Goal: Task Accomplishment & Management: Manage account settings

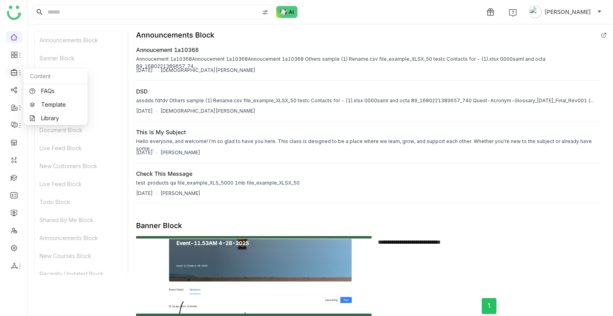
click at [10, 73] on div at bounding box center [14, 72] width 16 height 7
click at [49, 115] on link "Library" at bounding box center [56, 118] width 52 height 6
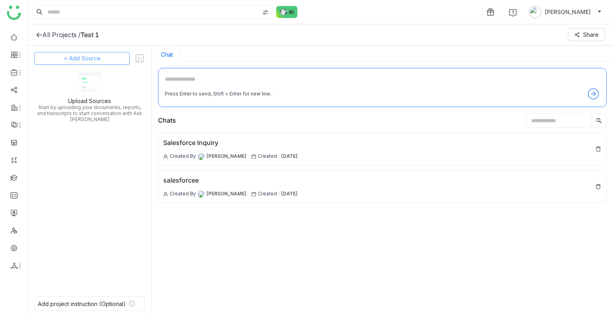
click at [87, 59] on span "+ Add Source" at bounding box center [82, 58] width 37 height 9
click at [120, 14] on input at bounding box center [152, 12] width 213 height 14
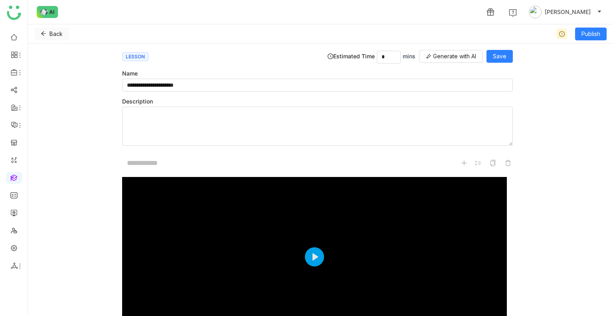
scroll to position [171, 0]
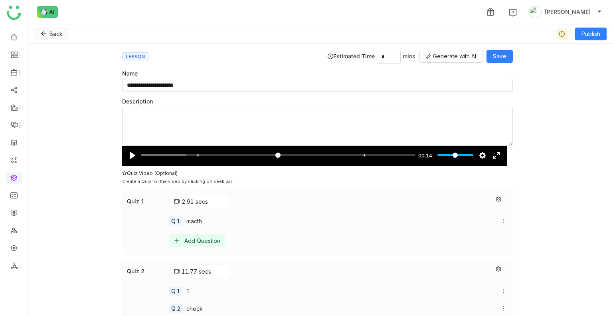
click at [42, 36] on icon at bounding box center [44, 34] width 6 height 6
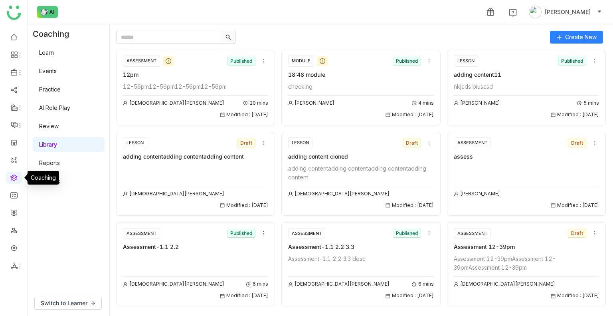
click at [17, 180] on link at bounding box center [13, 177] width 7 height 7
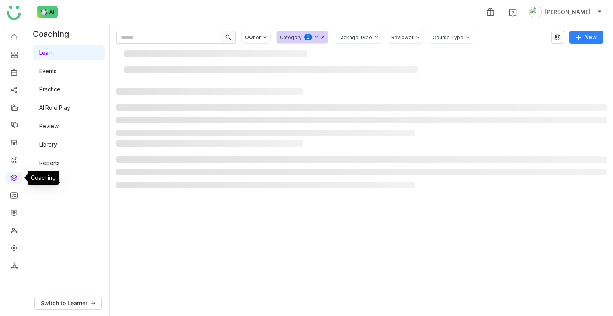
click at [17, 180] on link at bounding box center [13, 177] width 7 height 7
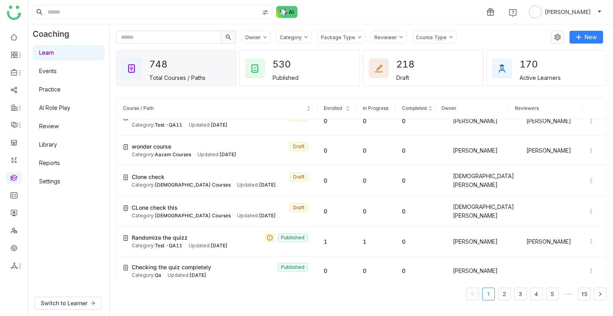
scroll to position [295, 0]
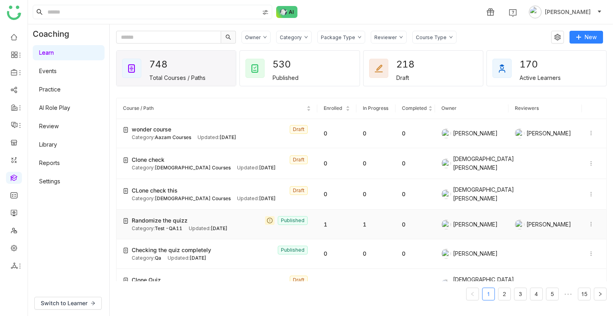
click at [588, 221] on icon at bounding box center [591, 224] width 6 height 6
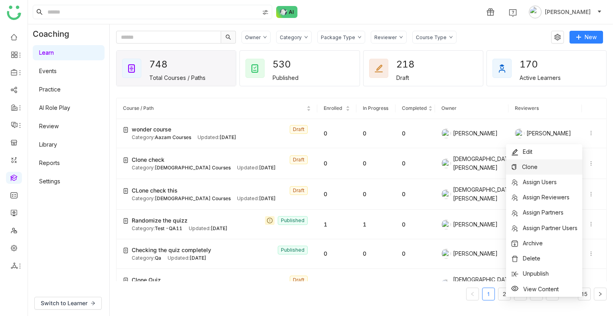
click at [526, 168] on span "Clone" at bounding box center [530, 166] width 16 height 7
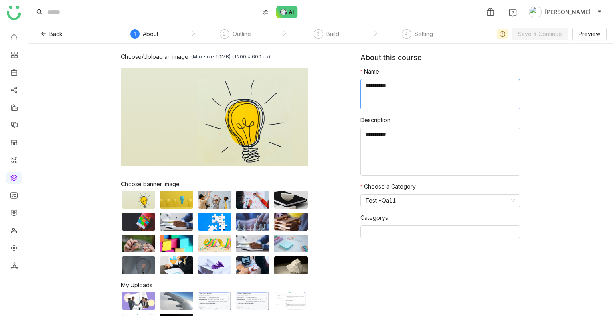
click at [389, 91] on textarea at bounding box center [440, 94] width 160 height 30
type textarea "**********"
click at [531, 34] on span "Save & Continue" at bounding box center [540, 34] width 44 height 9
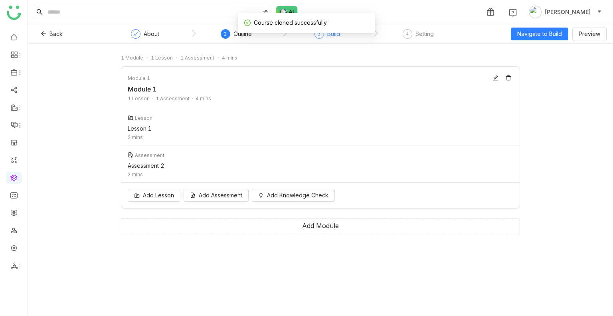
click at [326, 34] on div "3 Build" at bounding box center [327, 36] width 26 height 14
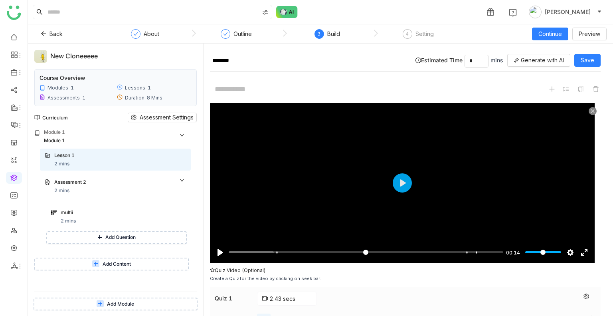
scroll to position [198, 0]
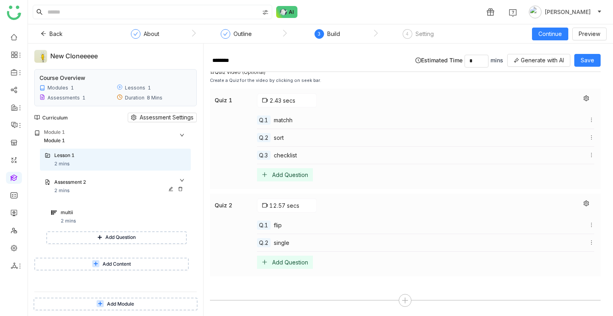
click at [81, 184] on div "Assessment 2" at bounding box center [112, 182] width 116 height 8
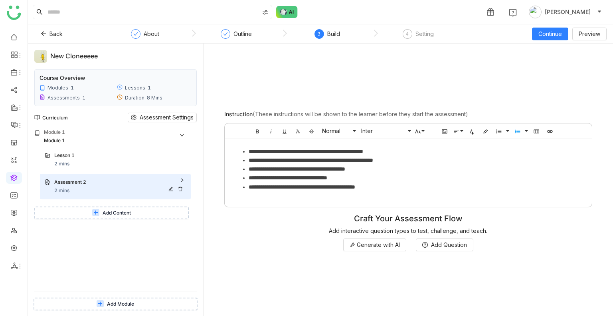
click at [81, 184] on div "Assessment 2" at bounding box center [112, 182] width 116 height 8
click at [90, 223] on div "multii 2 mins" at bounding box center [123, 217] width 125 height 16
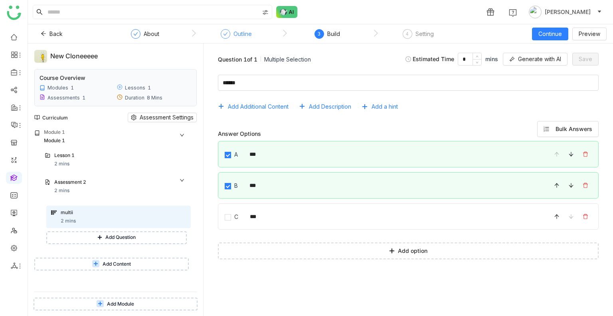
click at [235, 36] on div "Outline" at bounding box center [242, 34] width 18 height 10
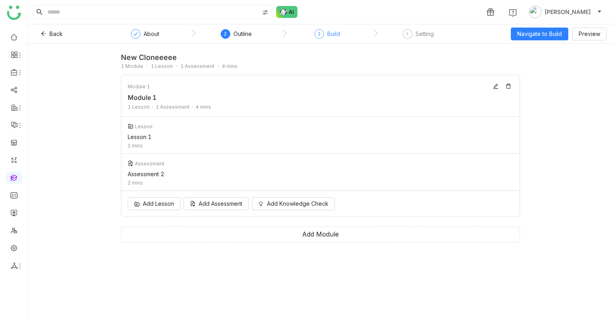
click at [327, 35] on div "Build" at bounding box center [333, 34] width 13 height 10
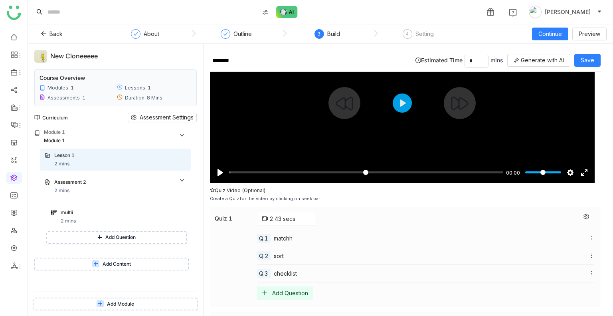
scroll to position [81, 0]
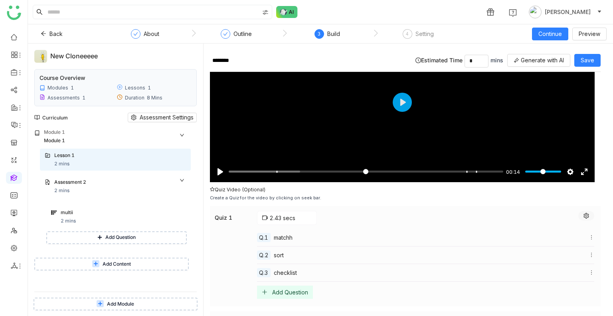
click at [581, 218] on button at bounding box center [586, 216] width 16 height 10
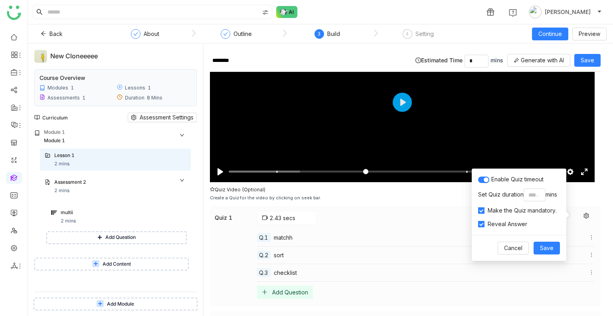
click at [413, 214] on div "2.43 secs" at bounding box center [425, 218] width 337 height 14
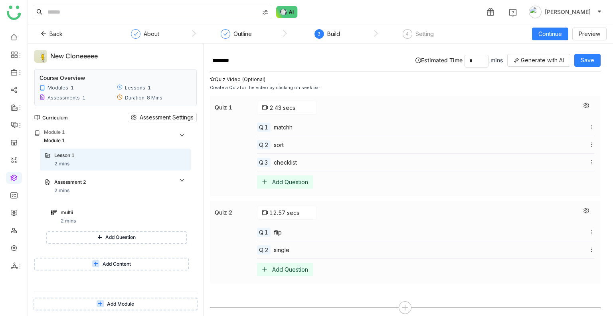
scroll to position [198, 0]
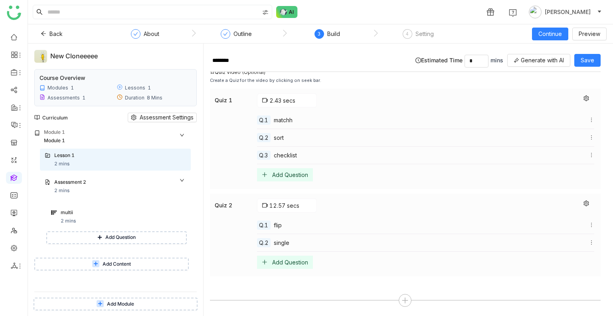
click at [578, 206] on div at bounding box center [586, 205] width 16 height 14
click at [578, 204] on button at bounding box center [586, 203] width 16 height 10
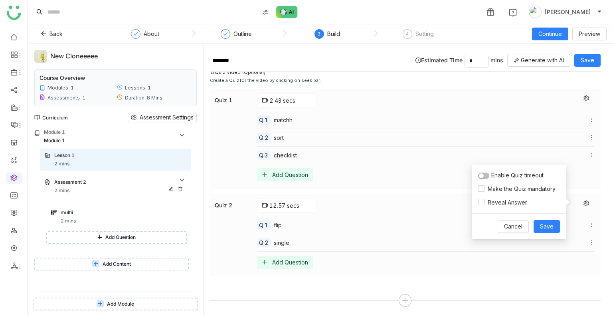
click at [105, 183] on div "Assessment 2" at bounding box center [112, 182] width 116 height 8
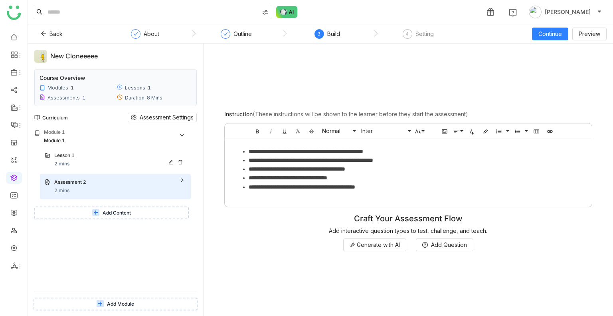
click at [94, 164] on div "Lesson 1 2 mins" at bounding box center [120, 160] width 132 height 16
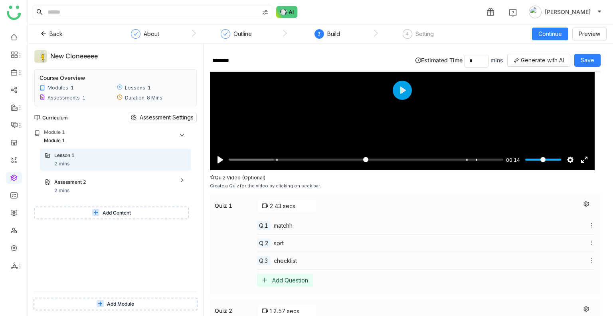
scroll to position [89, 0]
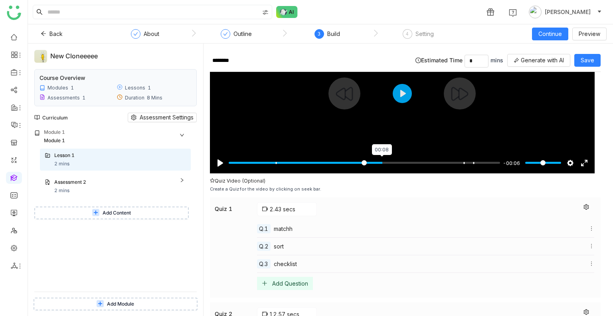
click at [383, 159] on input "Seek" at bounding box center [364, 163] width 271 height 8
type input "*****"
click at [383, 159] on input "Seek" at bounding box center [364, 163] width 271 height 8
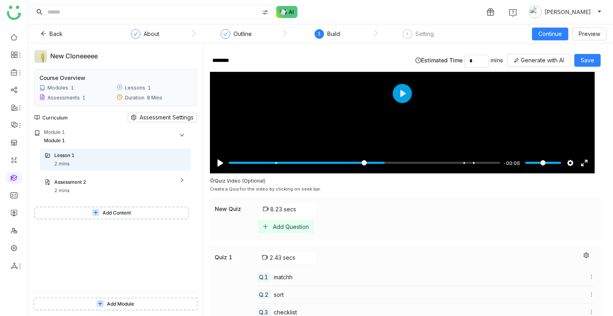
scroll to position [120, 0]
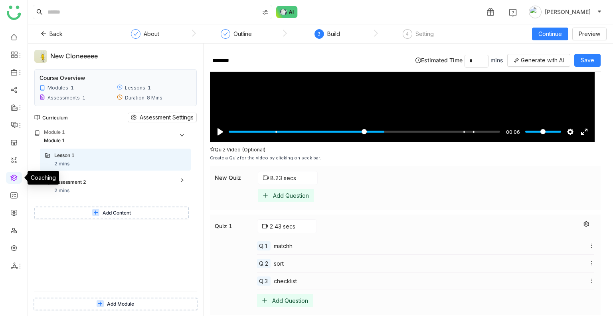
click at [12, 177] on link at bounding box center [13, 177] width 7 height 7
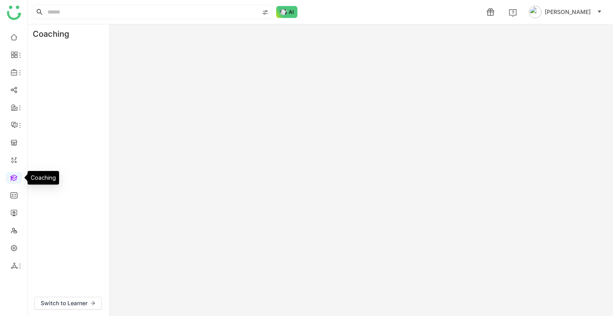
click at [12, 177] on link at bounding box center [13, 177] width 7 height 7
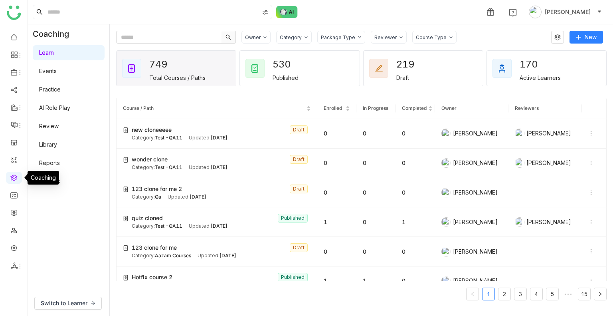
click at [45, 141] on link "Library" at bounding box center [48, 144] width 18 height 7
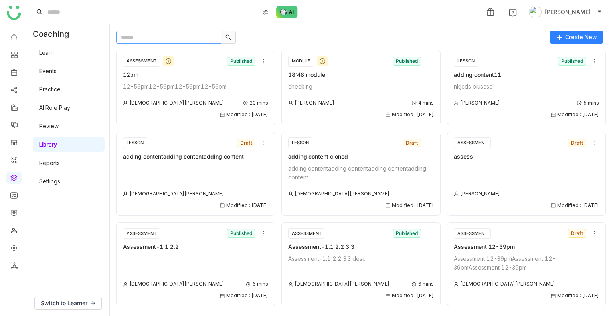
click at [162, 39] on input "text" at bounding box center [168, 37] width 105 height 13
type input "*"
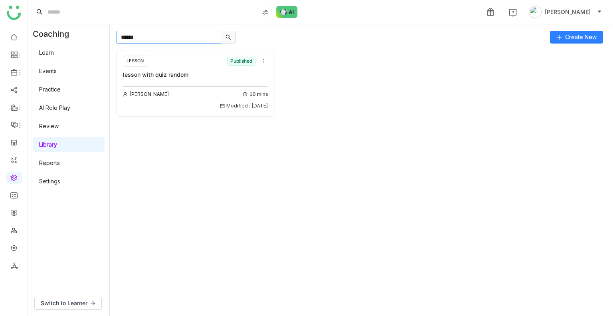
type input "******"
click at [191, 102] on div "Modified : 25/09/2025" at bounding box center [195, 106] width 145 height 8
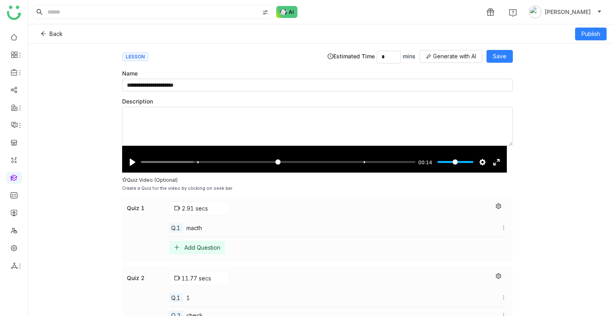
scroll to position [164, 0]
click at [495, 205] on icon at bounding box center [497, 206] width 5 height 6
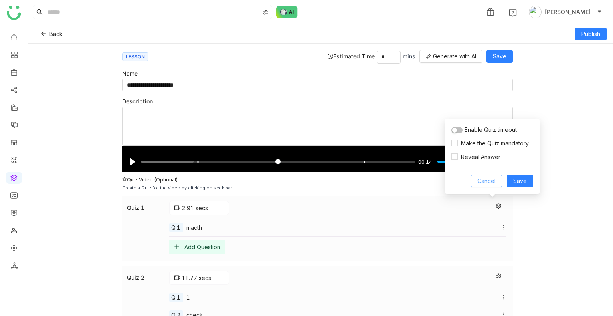
click at [488, 184] on span "Cancel" at bounding box center [486, 180] width 18 height 9
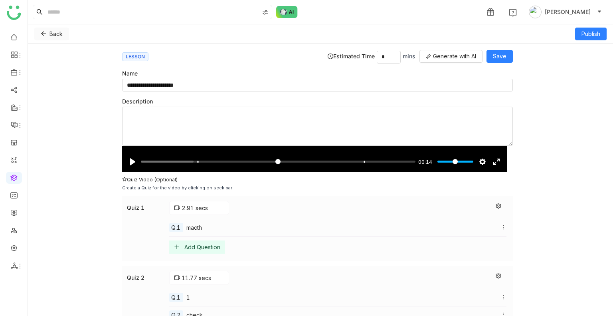
click at [48, 36] on button "Back" at bounding box center [51, 34] width 35 height 13
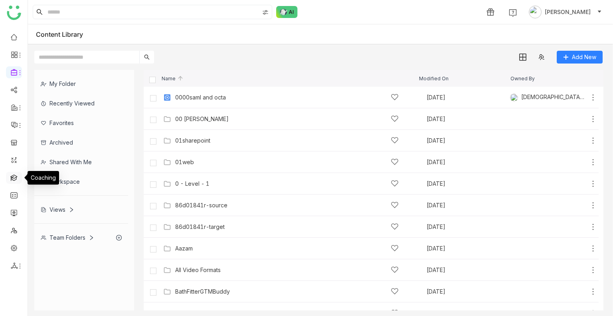
click at [13, 177] on link at bounding box center [13, 177] width 7 height 7
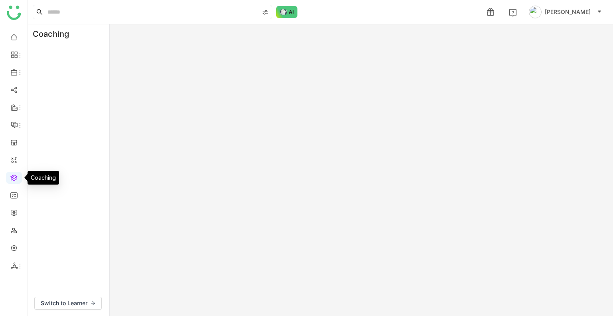
click at [13, 177] on link at bounding box center [13, 177] width 7 height 7
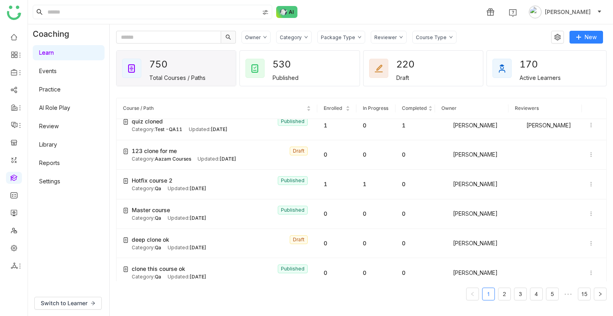
scroll to position [131, 0]
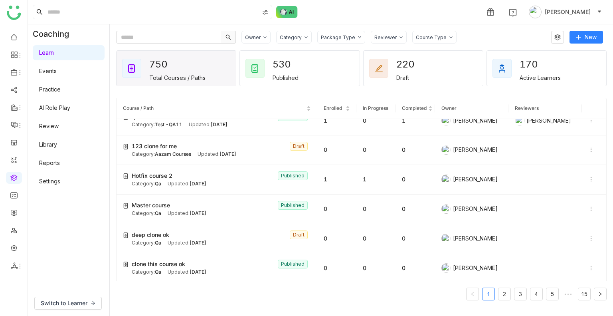
click at [584, 30] on div "Owner Category Package Type Reviewer Course Type New 750 Total Courses / Paths …" at bounding box center [361, 169] width 503 height 291
click at [583, 37] on button "New" at bounding box center [586, 37] width 34 height 13
click at [568, 51] on span "New Course" at bounding box center [560, 53] width 41 height 9
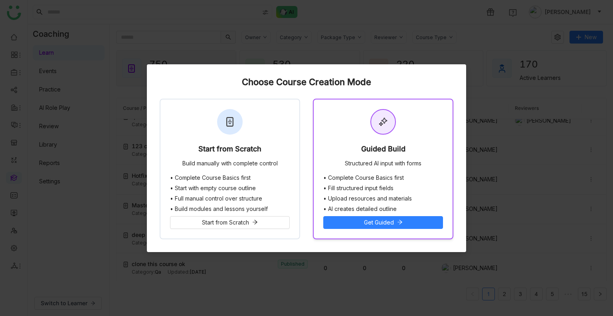
click at [332, 121] on div "Guided Build Structured AI input with forms" at bounding box center [383, 136] width 139 height 75
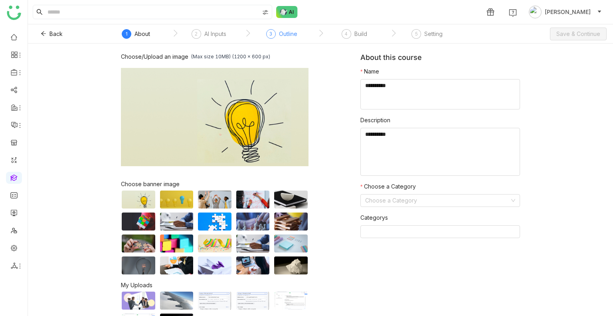
click at [285, 33] on div "Outline" at bounding box center [288, 34] width 18 height 10
click at [437, 84] on textarea at bounding box center [440, 94] width 160 height 30
type textarea "*******"
click at [415, 196] on input at bounding box center [437, 200] width 144 height 12
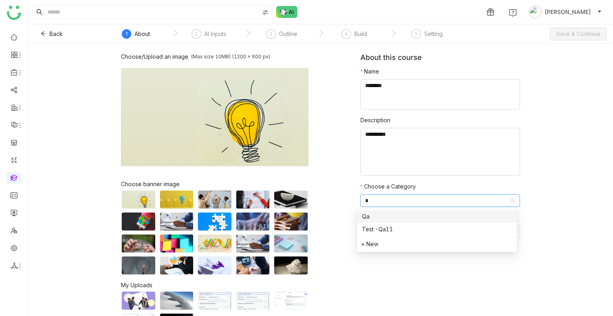
type input "**"
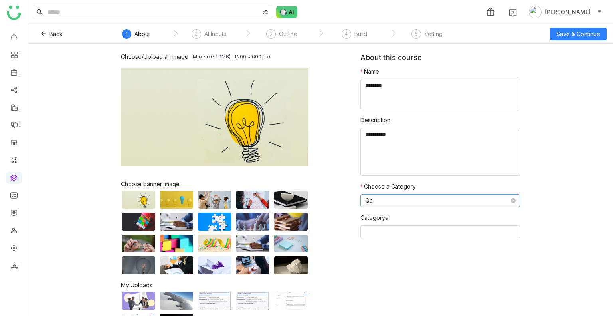
click at [376, 202] on nz-select-item "Qa" at bounding box center [440, 200] width 150 height 12
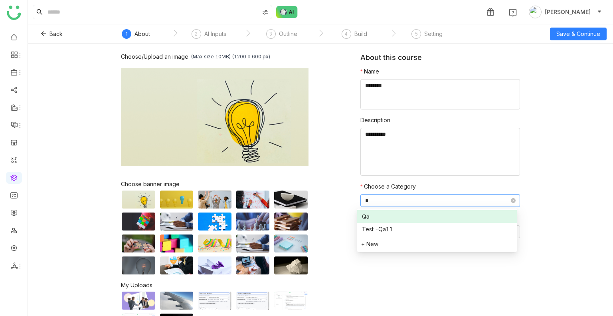
type input "**"
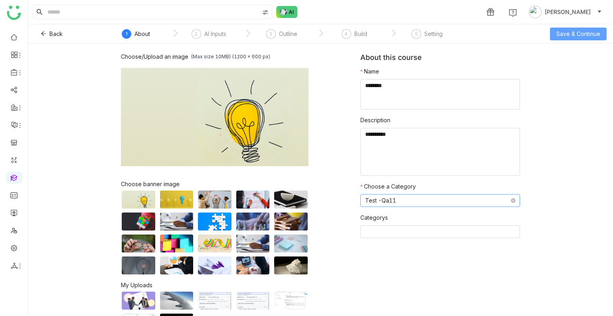
click at [577, 39] on button "Save & Continue" at bounding box center [578, 34] width 57 height 13
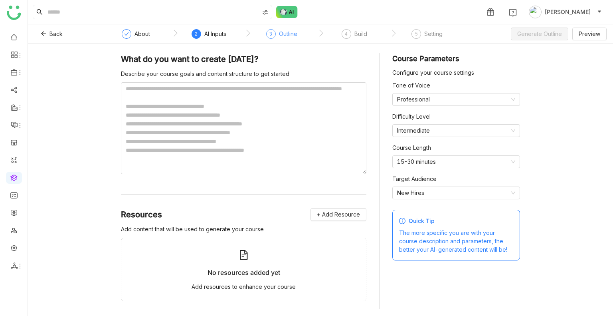
click at [290, 34] on div "Outline" at bounding box center [288, 34] width 18 height 10
click at [206, 100] on textarea at bounding box center [243, 128] width 245 height 92
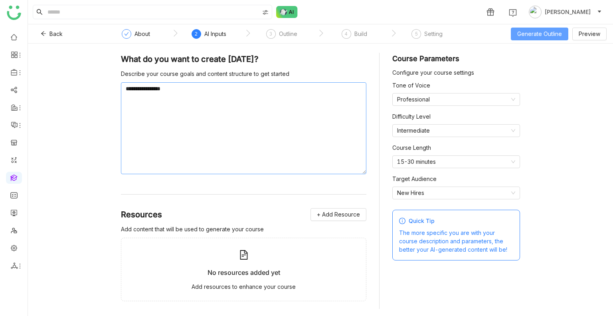
type textarea "**********"
click at [531, 32] on span "Generate Outline" at bounding box center [539, 34] width 45 height 9
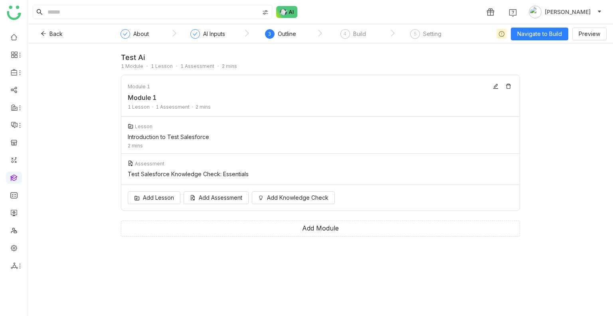
click at [162, 204] on div "Add Lesson Add Assessment Add Knowledge Check" at bounding box center [320, 198] width 398 height 26
click at [149, 195] on span "Add Lesson" at bounding box center [158, 197] width 31 height 9
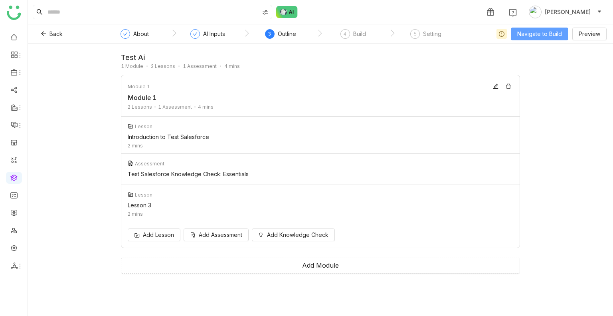
click at [529, 38] on span "Navigate to Build" at bounding box center [539, 34] width 45 height 9
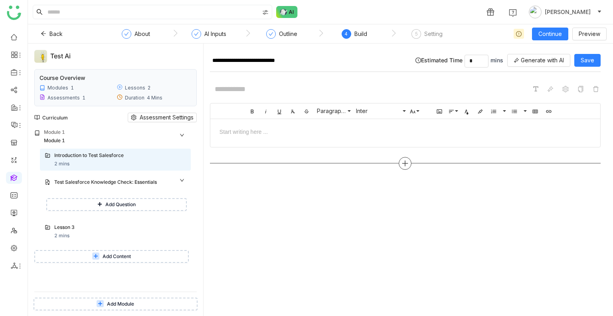
click at [405, 158] on div at bounding box center [405, 163] width 13 height 13
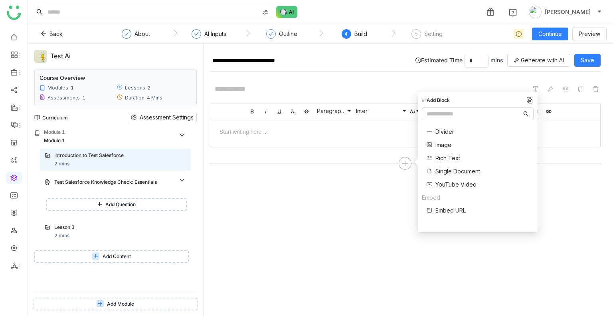
click at [445, 172] on span "Single Document" at bounding box center [457, 171] width 45 height 8
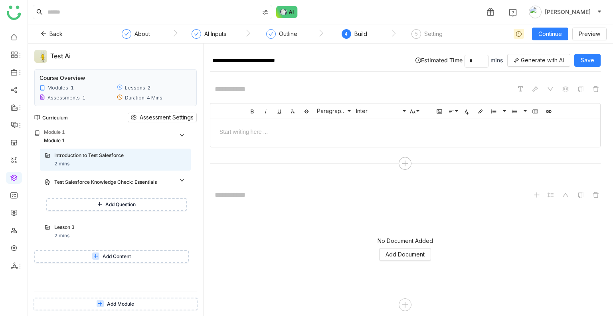
scroll to position [5, 0]
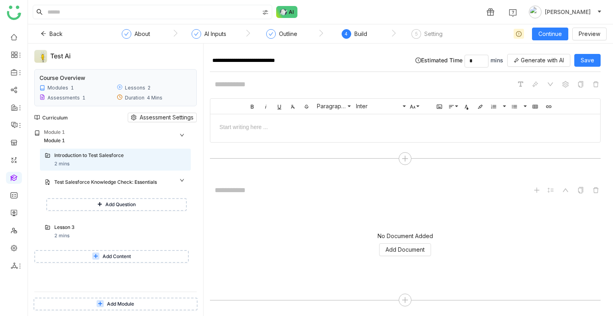
click at [398, 241] on div "No Document Added Add Document" at bounding box center [405, 244] width 391 height 80
click at [399, 245] on span "Add Document" at bounding box center [404, 249] width 39 height 9
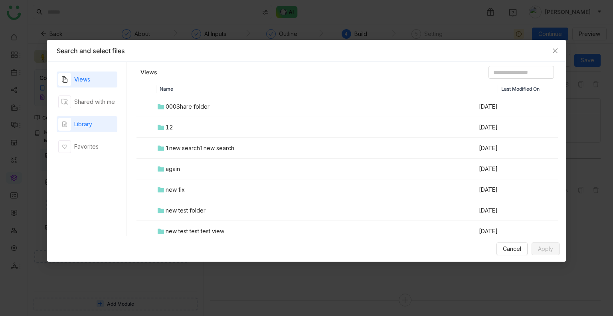
click at [89, 117] on div "Library" at bounding box center [87, 124] width 61 height 16
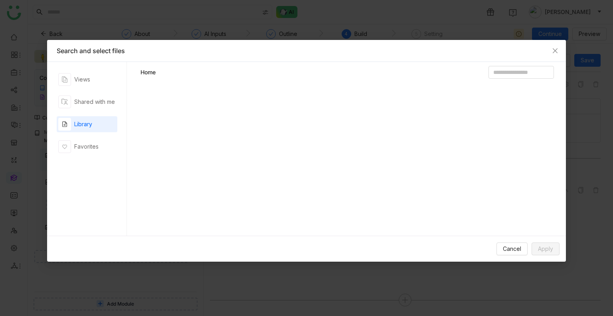
click at [89, 117] on div "Library" at bounding box center [87, 124] width 61 height 16
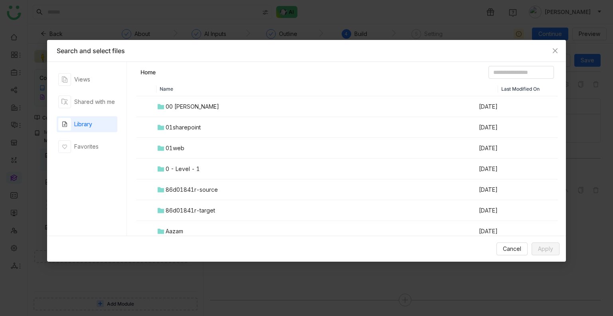
click at [195, 102] on div "00 [PERSON_NAME]" at bounding box center [192, 106] width 53 height 9
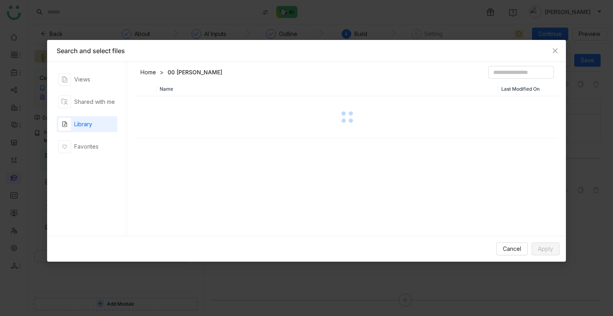
click at [195, 102] on div at bounding box center [347, 117] width 420 height 40
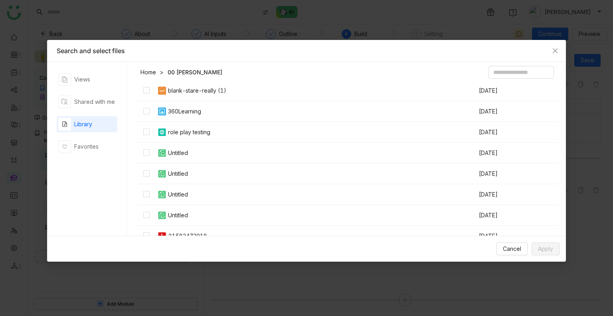
scroll to position [396, 0]
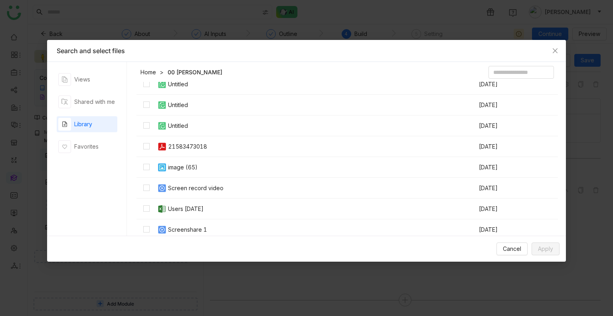
click at [171, 185] on div "Screen record video" at bounding box center [195, 188] width 55 height 9
click at [531, 249] on button "Apply" at bounding box center [545, 248] width 28 height 13
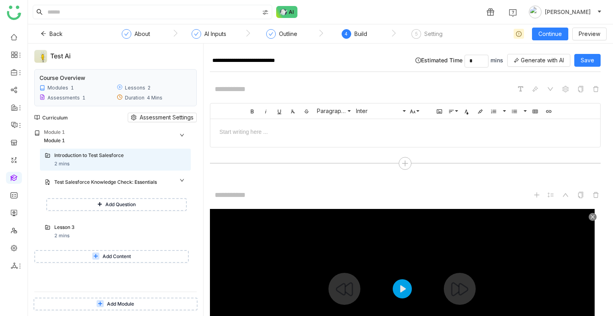
scroll to position [116, 0]
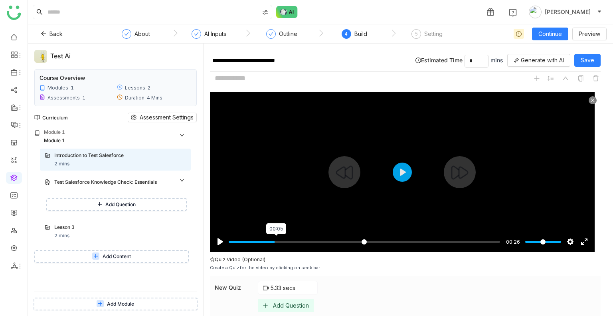
type input "****"
click at [276, 238] on input "Seek" at bounding box center [364, 242] width 271 height 8
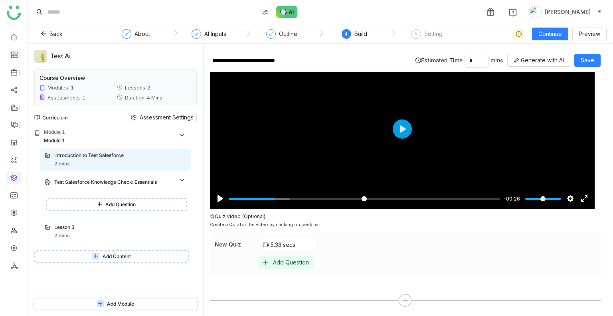
click at [282, 255] on div "Add Question" at bounding box center [286, 261] width 56 height 13
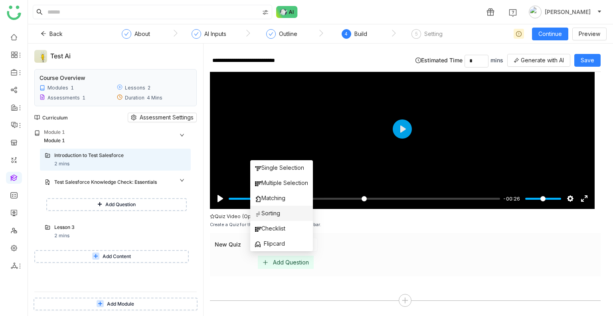
click at [276, 215] on span "Sorting" at bounding box center [267, 213] width 25 height 9
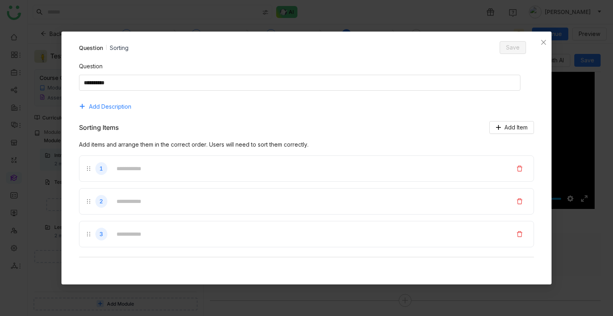
click at [113, 91] on div "Question Add Description" at bounding box center [306, 87] width 455 height 51
click at [111, 86] on textarea at bounding box center [300, 83] width 442 height 16
type textarea "****"
type input "**"
type input "*"
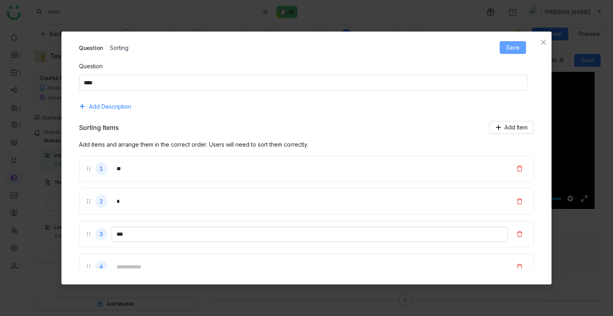
type input "***"
click at [509, 44] on span "Save" at bounding box center [513, 47] width 14 height 9
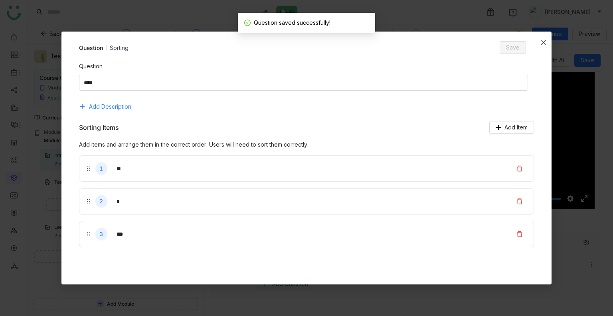
click at [546, 42] on icon "Close" at bounding box center [543, 42] width 6 height 6
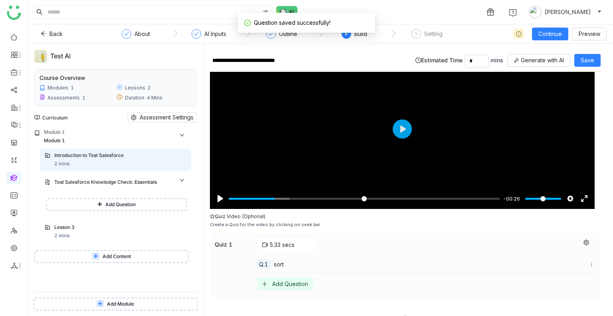
scroll to position [181, 0]
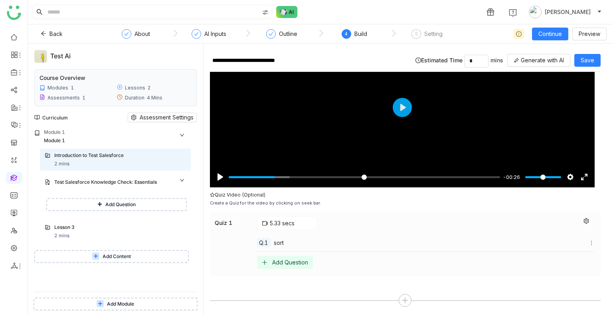
click at [582, 224] on div at bounding box center [586, 223] width 16 height 14
click at [583, 220] on icon at bounding box center [586, 221] width 6 height 6
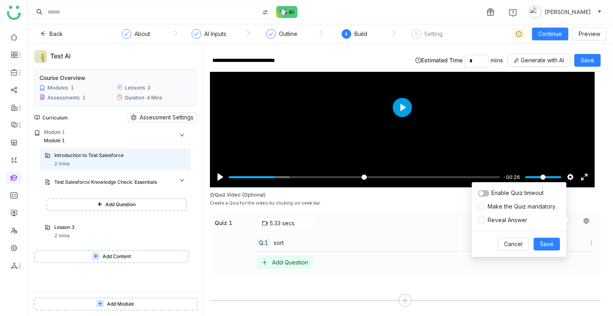
click at [372, 221] on div "5.33 secs" at bounding box center [425, 223] width 337 height 14
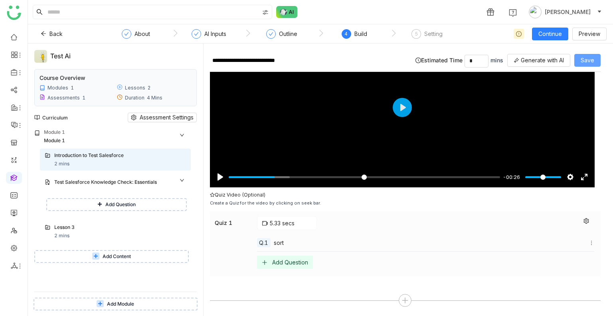
click at [579, 61] on button "Save" at bounding box center [587, 60] width 26 height 13
click at [587, 56] on span "Save" at bounding box center [587, 60] width 14 height 9
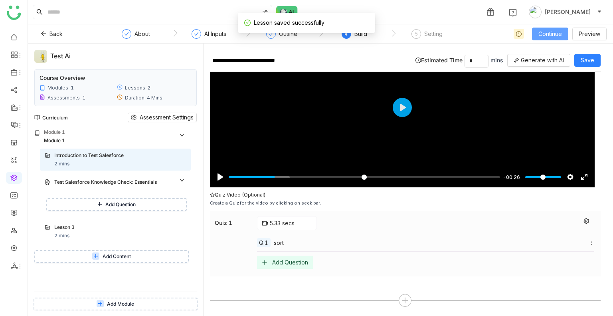
click at [562, 39] on button "Continue" at bounding box center [550, 34] width 36 height 13
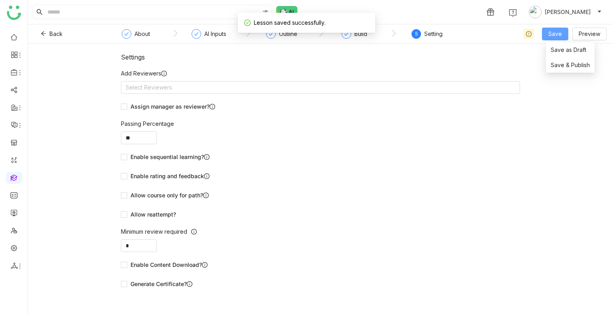
click at [562, 39] on button "Save" at bounding box center [555, 34] width 26 height 13
click at [549, 29] on button "Save" at bounding box center [555, 34] width 26 height 13
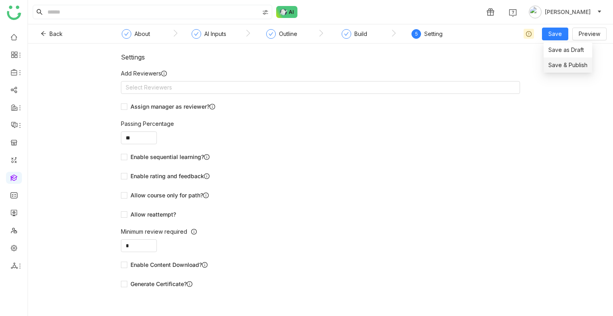
click at [569, 70] on li "Save & Publish" at bounding box center [567, 64] width 49 height 15
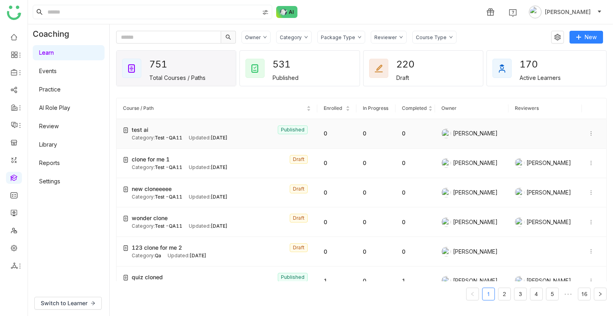
click at [157, 132] on div "test ai Published" at bounding box center [221, 129] width 179 height 9
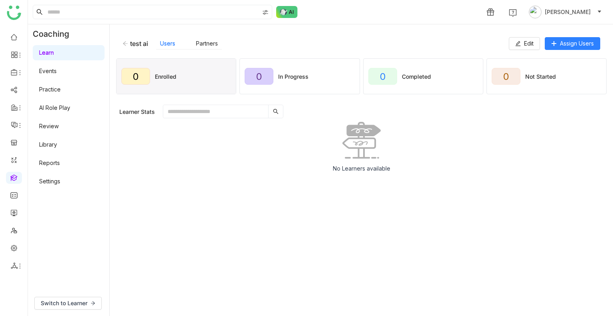
click at [123, 41] on icon at bounding box center [125, 44] width 6 height 6
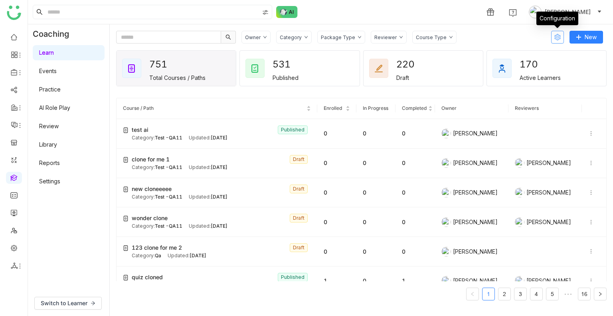
click at [560, 37] on icon at bounding box center [557, 37] width 6 height 6
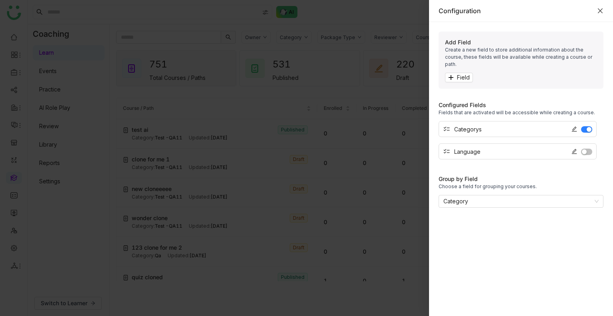
click at [599, 10] on icon "Close" at bounding box center [600, 10] width 5 height 5
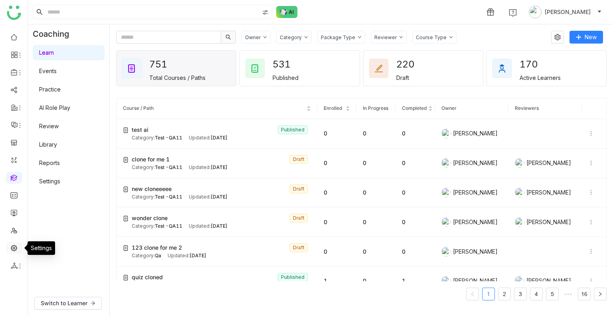
click at [11, 247] on link at bounding box center [13, 247] width 7 height 7
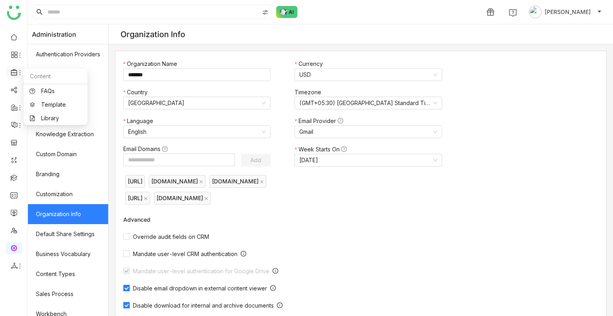
click at [11, 70] on icon at bounding box center [14, 72] width 6 height 6
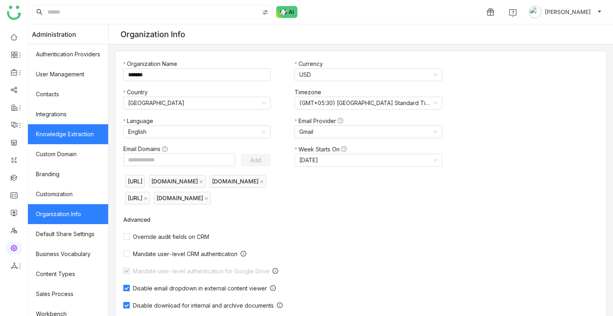
click at [49, 132] on link "Knowledge Extraction" at bounding box center [68, 134] width 80 height 20
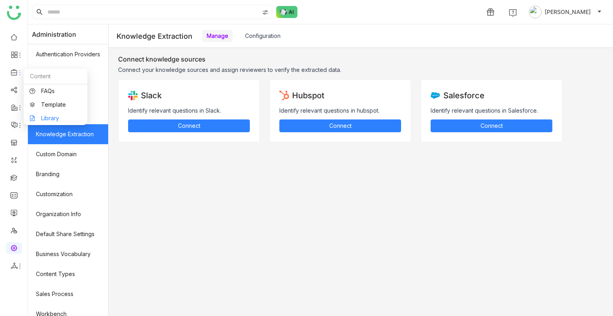
click at [51, 115] on link "Library" at bounding box center [56, 118] width 52 height 6
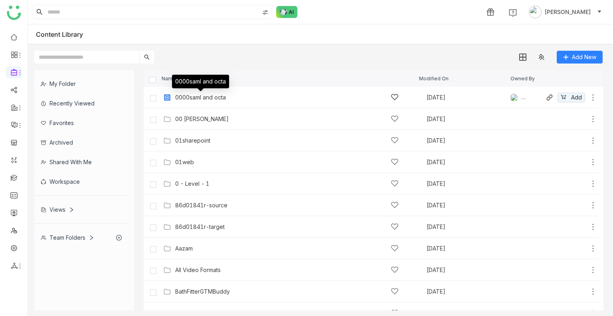
click at [199, 99] on div "0000saml and octa" at bounding box center [200, 97] width 51 height 6
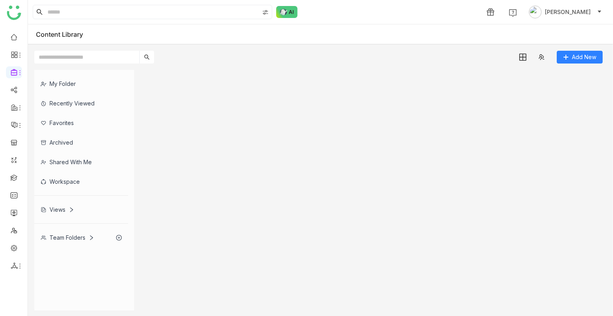
click at [199, 99] on gtmb-list-view at bounding box center [374, 190] width 460 height 240
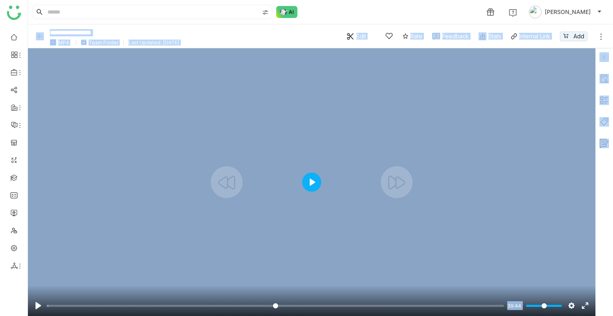
click at [292, 188] on div at bounding box center [311, 181] width 567 height 267
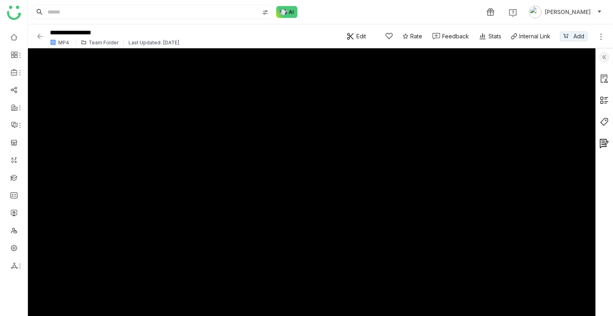
type input "****"
click at [38, 38] on img at bounding box center [40, 36] width 8 height 8
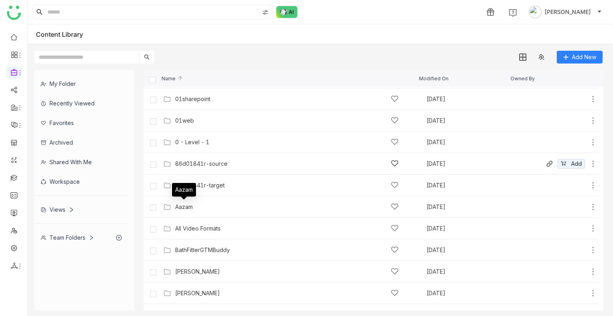
scroll to position [43, 0]
click at [177, 204] on div "Aazam" at bounding box center [184, 205] width 18 height 6
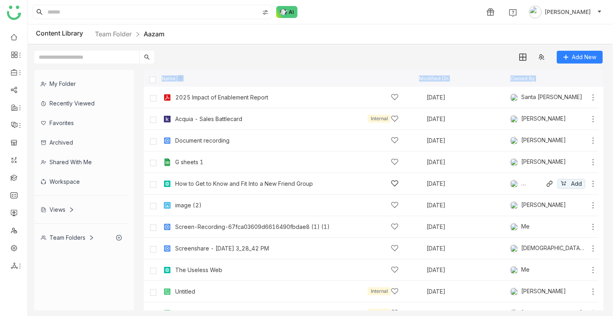
click at [215, 189] on div "How to Get to Know and Fit Into a New Friend Group Sep 15, 2025 Avneesh Srivast…" at bounding box center [379, 183] width 436 height 12
click at [215, 189] on gtmb-list-view "Name Modified On Owned By 2025 Impact of Enablement Report Sep 8, 2025 Santa Th…" at bounding box center [374, 190] width 460 height 240
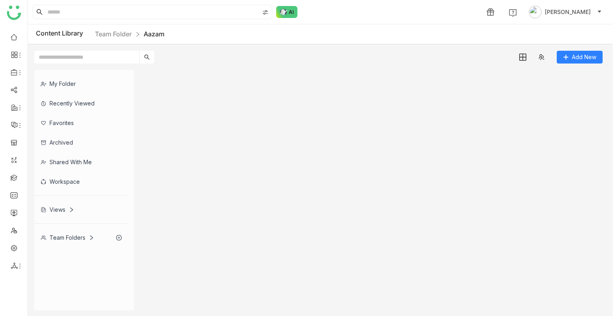
click at [215, 189] on gtmb-list-view at bounding box center [374, 190] width 460 height 240
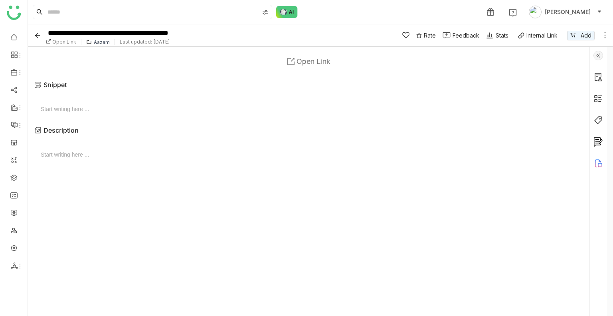
click at [53, 42] on span "Open Link" at bounding box center [64, 42] width 24 height 6
click at [40, 33] on icon "Back" at bounding box center [37, 35] width 6 height 6
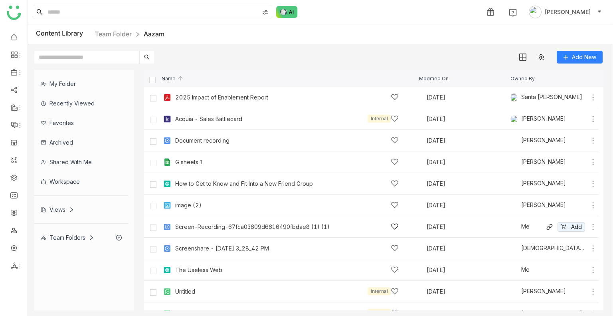
scroll to position [49, 0]
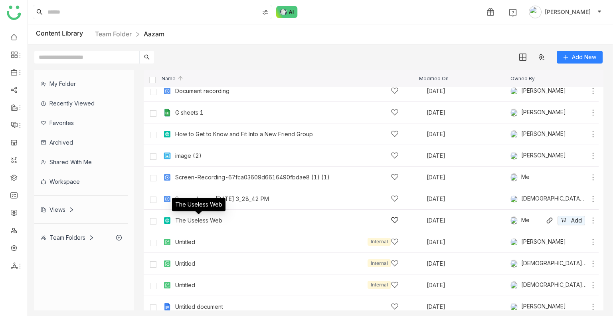
click at [212, 219] on div "The Useless Web" at bounding box center [198, 220] width 47 height 6
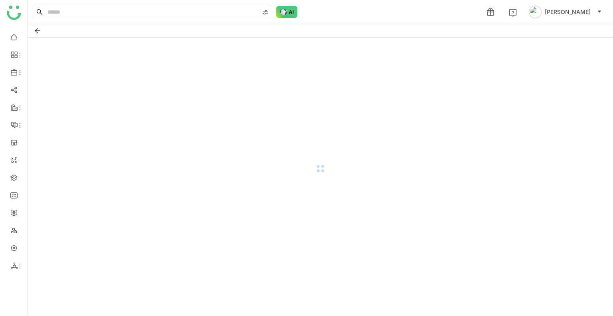
click at [212, 219] on div at bounding box center [320, 169] width 585 height 262
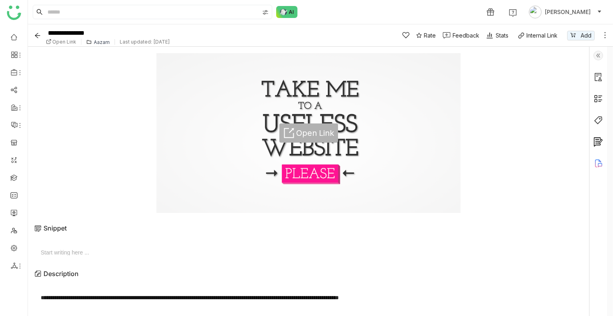
click at [310, 132] on span "Open Link" at bounding box center [315, 133] width 38 height 10
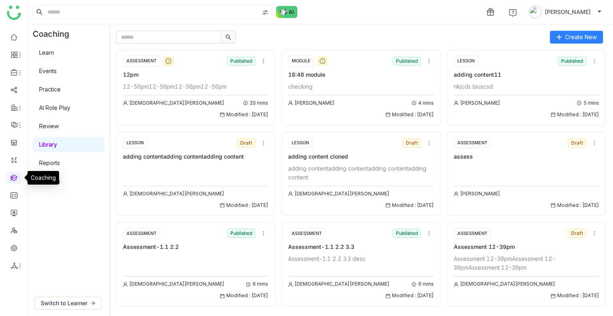
click at [17, 175] on link at bounding box center [13, 177] width 7 height 7
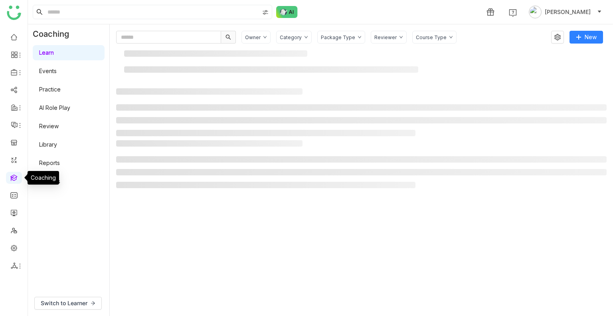
click at [17, 175] on link at bounding box center [13, 177] width 7 height 7
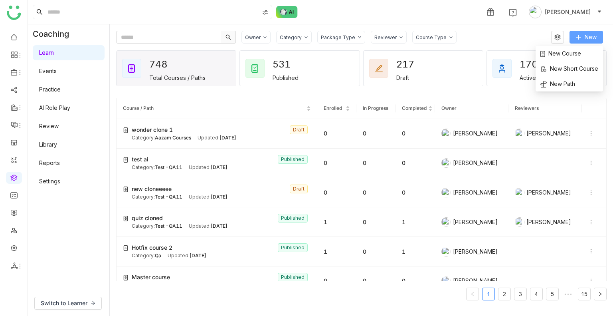
click at [587, 35] on span "New" at bounding box center [590, 37] width 12 height 9
click at [552, 50] on span "New Course" at bounding box center [560, 53] width 41 height 9
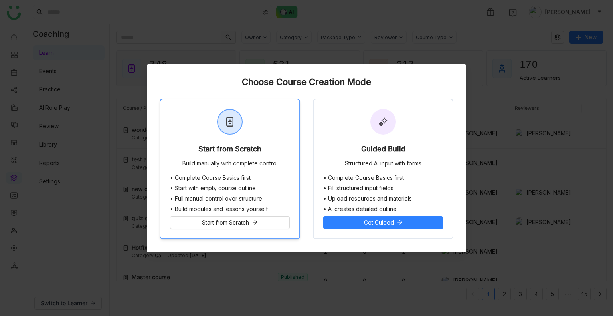
click at [233, 146] on div "Start from Scratch" at bounding box center [229, 150] width 63 height 11
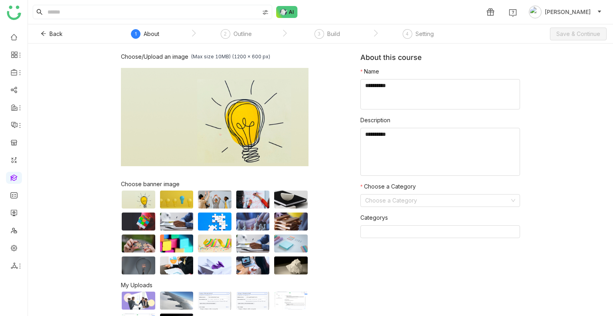
click at [404, 115] on form "Name Description Choose a Category Choose a Category Categorys" at bounding box center [440, 155] width 160 height 177
click at [394, 102] on textarea at bounding box center [440, 94] width 160 height 30
type textarea "*"
click at [369, 85] on textarea at bounding box center [440, 94] width 160 height 30
drag, startPoint x: 371, startPoint y: 85, endPoint x: 349, endPoint y: 86, distance: 21.6
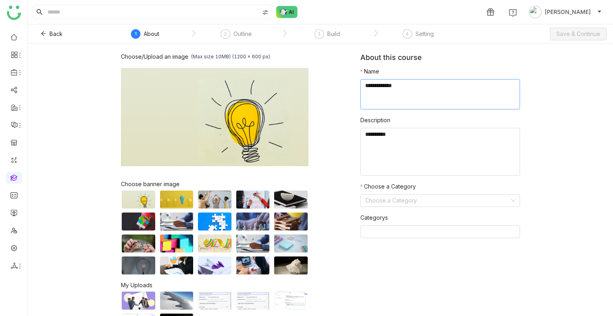
click at [349, 86] on div "Choose/Upload an image (Max size 10MB) (1200 x 600 px) Browse Image Choose bann…" at bounding box center [320, 192] width 399 height 279
type textarea "**********"
click at [386, 199] on input at bounding box center [437, 200] width 144 height 12
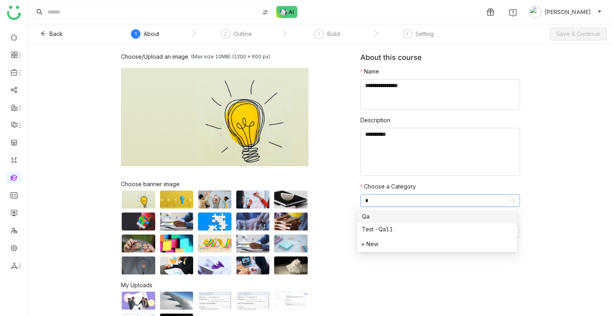
type input "**"
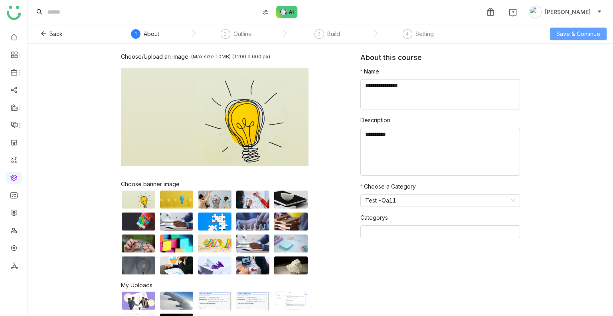
click at [573, 30] on span "Save & Continue" at bounding box center [578, 34] width 44 height 9
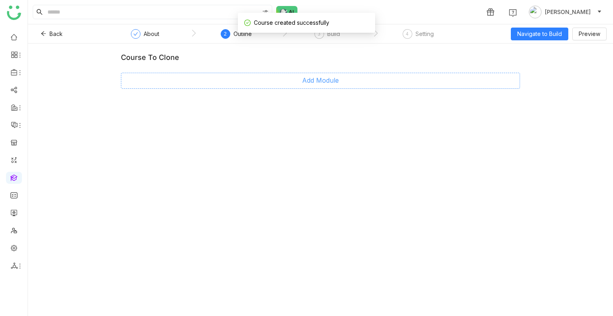
click at [330, 82] on span "Add Module" at bounding box center [320, 80] width 37 height 10
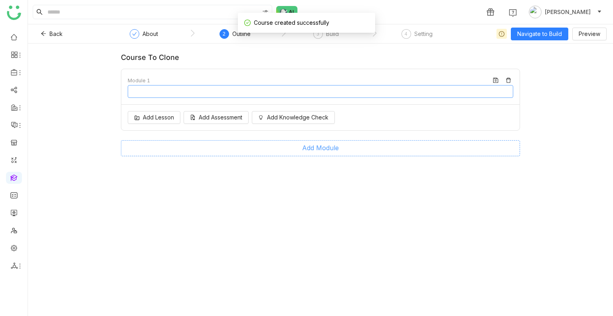
type input "********"
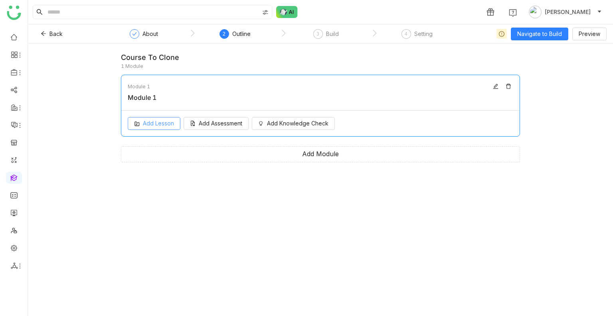
click at [152, 118] on button "Add Lesson" at bounding box center [154, 123] width 53 height 13
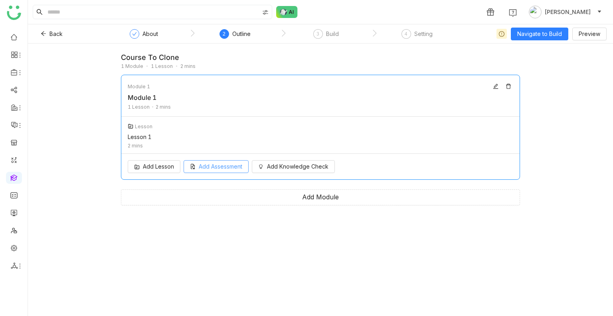
click at [201, 172] on button "Add Assessment" at bounding box center [216, 166] width 65 height 13
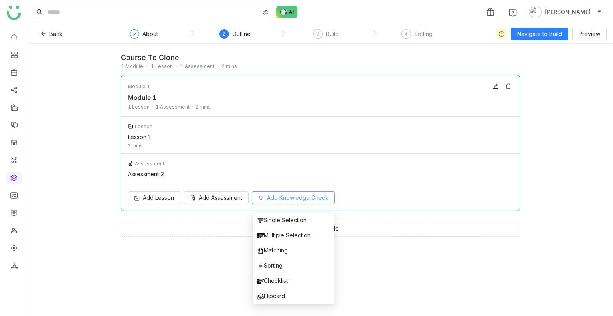
click at [279, 201] on span "Add Knowledge Check" at bounding box center [297, 197] width 61 height 9
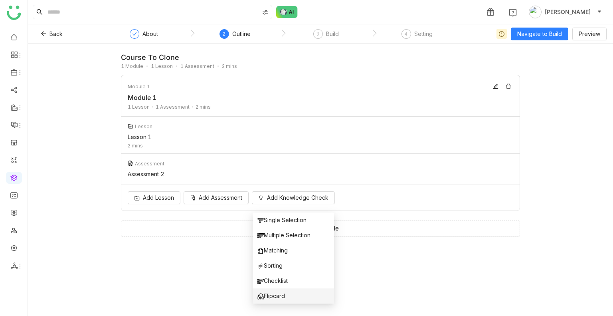
click at [287, 296] on li "Flipcard" at bounding box center [294, 295] width 82 height 15
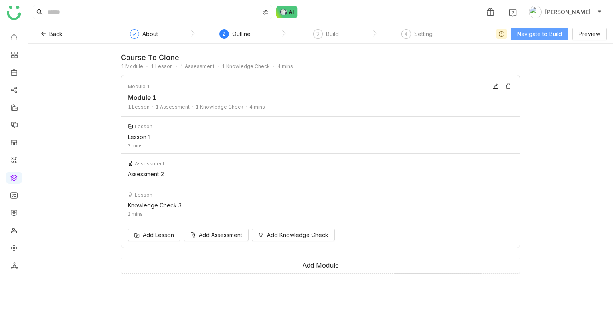
click at [518, 33] on span "Navigate to Build" at bounding box center [539, 34] width 45 height 9
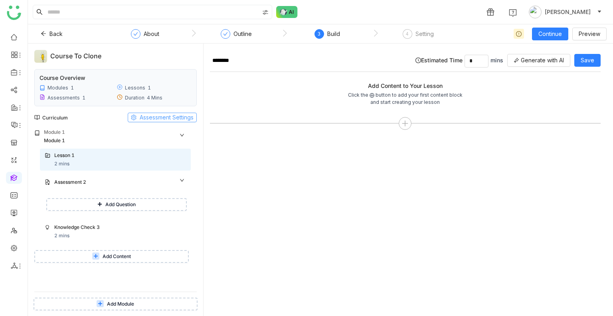
click at [169, 114] on span "Assessment Settings" at bounding box center [167, 117] width 54 height 9
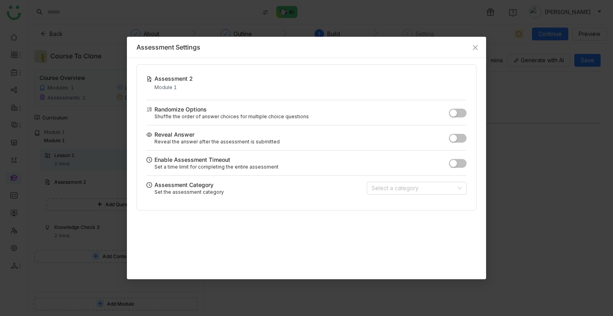
click at [462, 116] on button "button" at bounding box center [458, 113] width 18 height 9
click at [460, 138] on button "button" at bounding box center [458, 138] width 18 height 9
click at [456, 165] on span "button" at bounding box center [453, 163] width 7 height 7
click at [407, 188] on input at bounding box center [413, 188] width 85 height 12
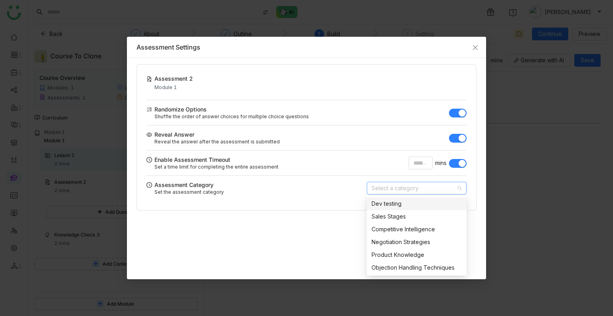
click at [401, 205] on div "Dev testing" at bounding box center [416, 203] width 90 height 9
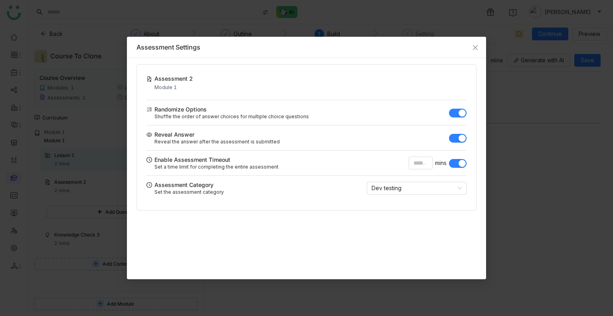
click at [401, 194] on div "Assessment Category Set the assessment category Dev testing" at bounding box center [306, 187] width 320 height 25
click at [472, 47] on icon "Close" at bounding box center [475, 47] width 6 height 6
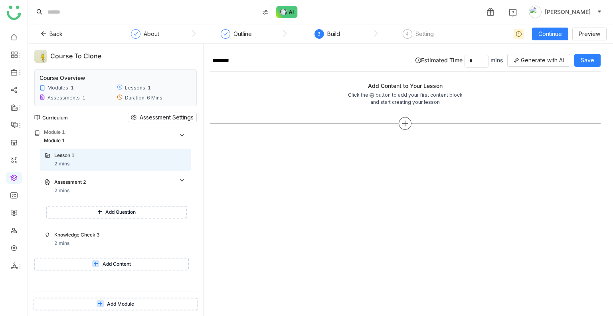
click at [412, 119] on div at bounding box center [405, 123] width 391 height 13
click at [408, 120] on icon at bounding box center [404, 123] width 7 height 7
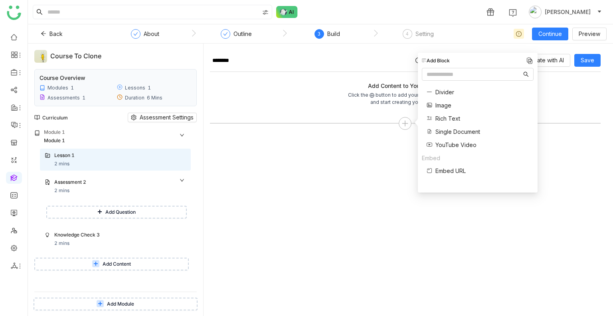
click at [448, 132] on span "Single Document" at bounding box center [457, 131] width 45 height 8
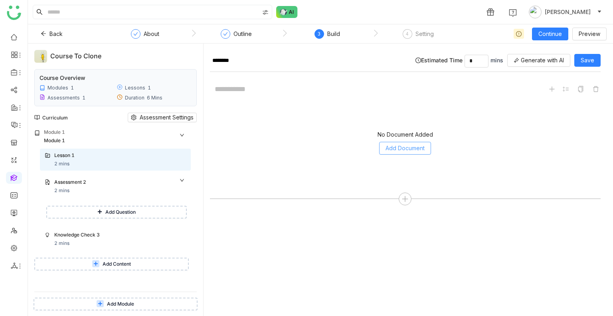
click at [391, 147] on span "Add Document" at bounding box center [404, 148] width 39 height 9
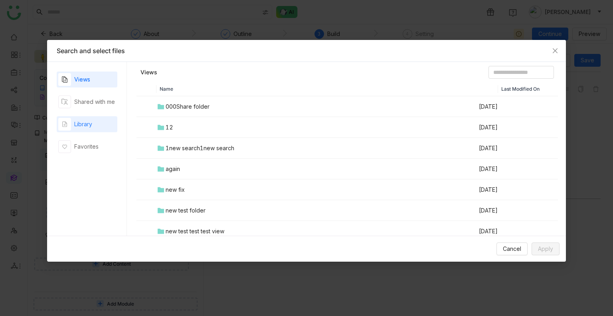
click at [65, 129] on div "button" at bounding box center [64, 124] width 13 height 13
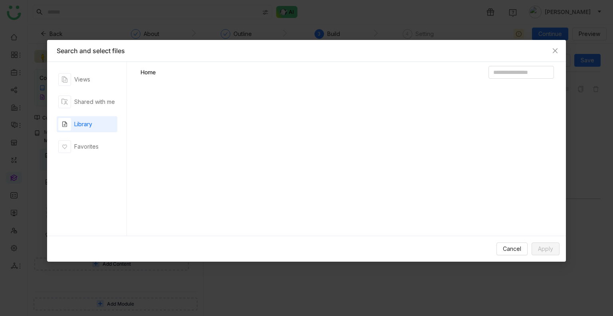
click at [65, 129] on div "button" at bounding box center [64, 124] width 13 height 13
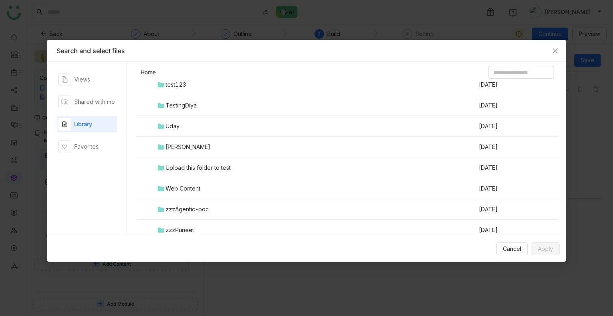
scroll to position [479, 0]
click at [185, 134] on td "Uday" at bounding box center [317, 125] width 322 height 21
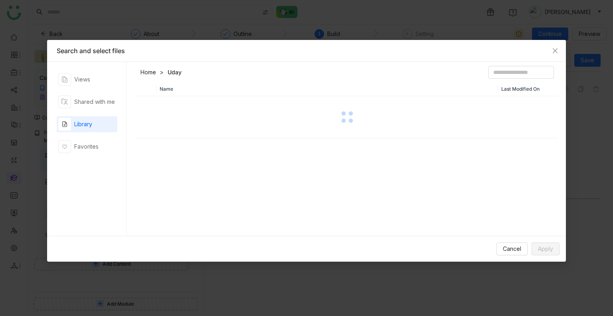
scroll to position [0, 0]
click at [185, 134] on div at bounding box center [347, 117] width 420 height 40
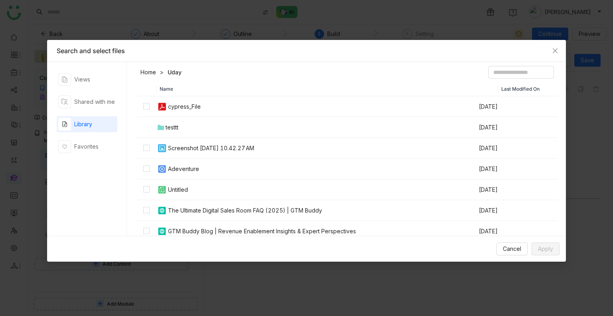
click at [177, 97] on td "cypress_File" at bounding box center [317, 106] width 322 height 21
click at [550, 251] on span "Apply" at bounding box center [545, 248] width 15 height 9
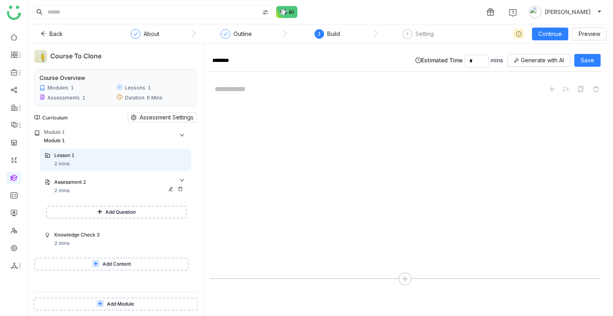
click at [73, 191] on div "Assessment 2 2 mins" at bounding box center [120, 186] width 132 height 16
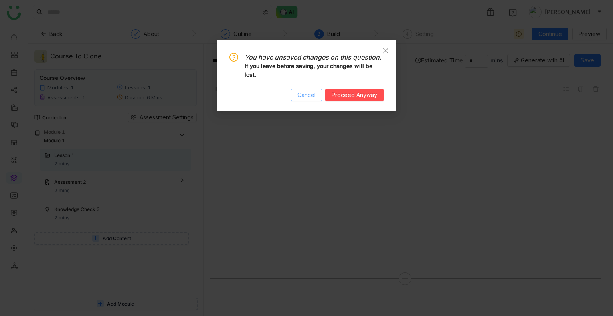
click at [299, 97] on span "Cancel" at bounding box center [306, 95] width 18 height 9
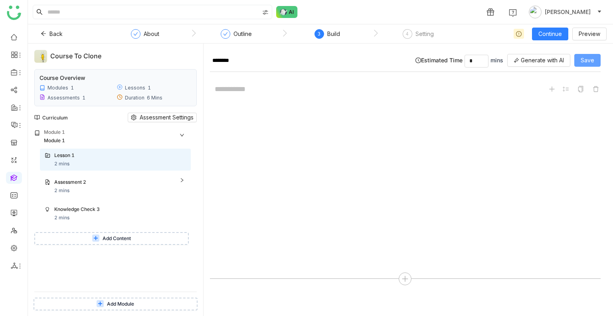
click at [591, 63] on span "Save" at bounding box center [587, 60] width 14 height 9
click at [89, 187] on div "Assessment 2 2 mins" at bounding box center [120, 186] width 132 height 16
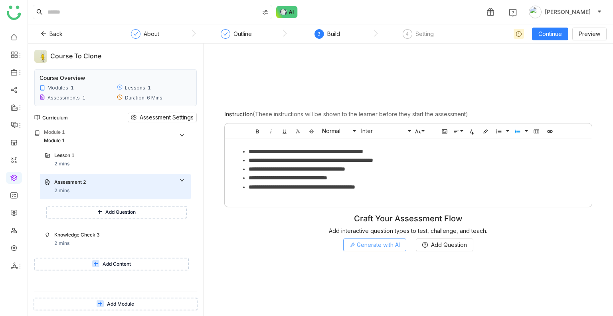
click at [377, 243] on span "Generate with AI" at bounding box center [378, 244] width 43 height 9
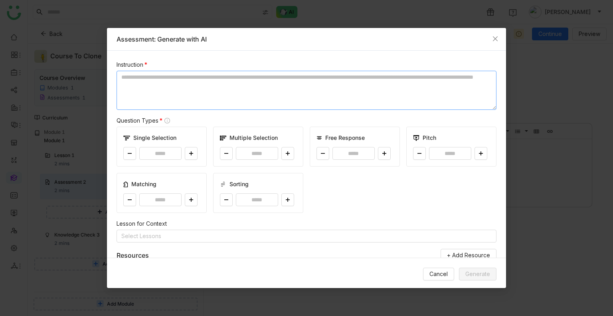
click at [172, 100] on textarea at bounding box center [306, 90] width 380 height 39
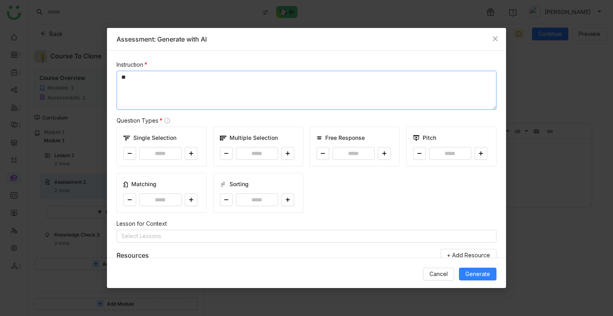
type textarea "*"
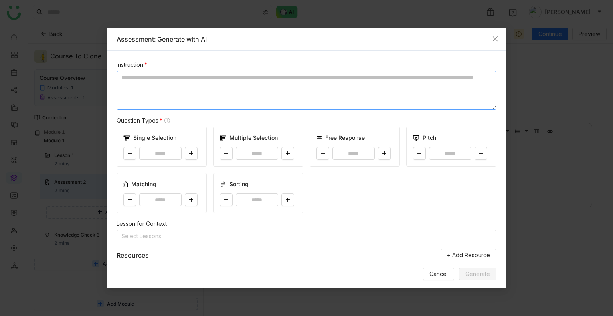
type textarea "*"
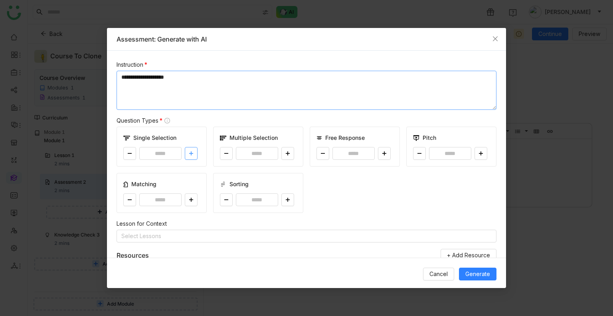
type textarea "**********"
click at [187, 150] on button at bounding box center [191, 153] width 13 height 13
type input "*"
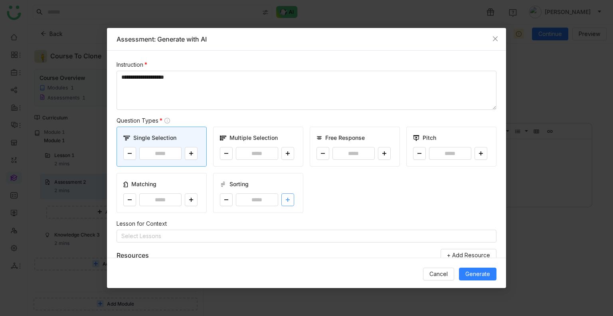
click at [288, 197] on button at bounding box center [287, 199] width 13 height 13
type input "*"
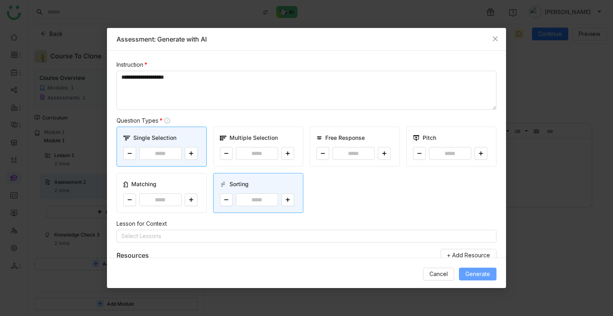
click at [477, 270] on span "Generate" at bounding box center [477, 273] width 25 height 9
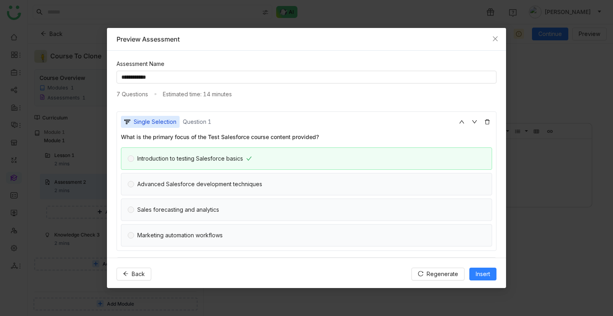
click at [217, 154] on div "Introduction to testing Salesforce basics" at bounding box center [306, 158] width 371 height 22
click at [493, 39] on icon "Close" at bounding box center [495, 38] width 5 height 5
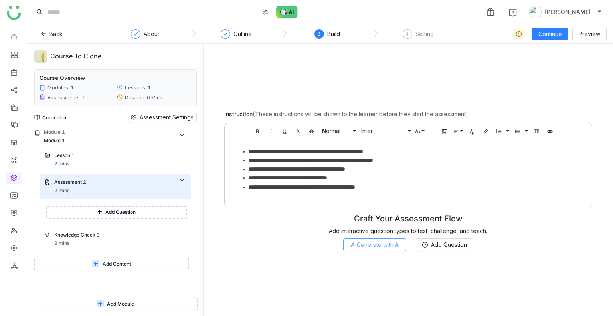
click at [389, 245] on span "Generate with AI" at bounding box center [378, 244] width 43 height 9
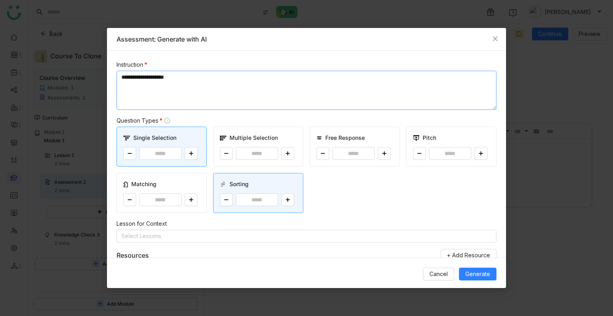
click at [174, 89] on textarea "**********" at bounding box center [306, 90] width 380 height 39
click at [223, 78] on textarea "**********" at bounding box center [306, 90] width 380 height 39
click at [472, 268] on button "Generate" at bounding box center [478, 273] width 38 height 13
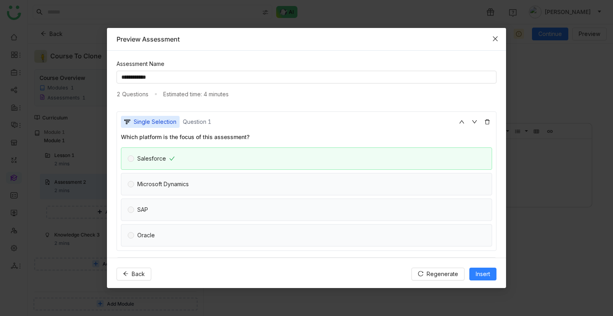
click at [493, 40] on icon "Close" at bounding box center [495, 39] width 6 height 6
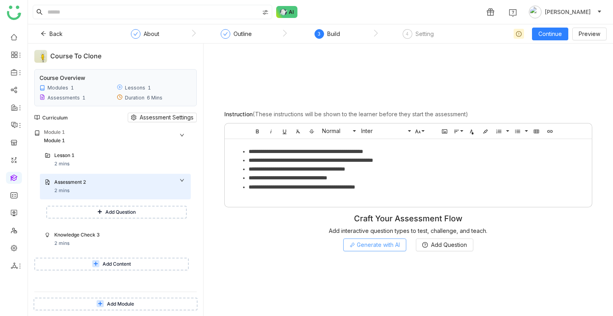
click at [380, 250] on button "Generate with AI" at bounding box center [374, 244] width 63 height 13
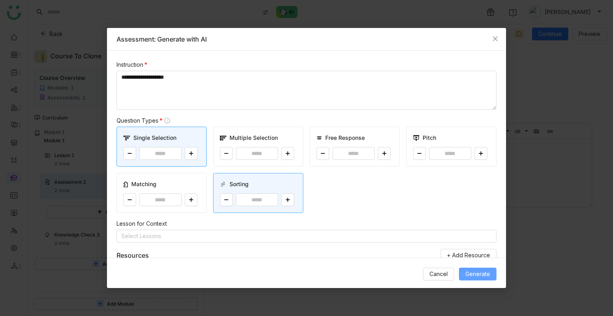
click at [476, 272] on span "Generate" at bounding box center [477, 273] width 25 height 9
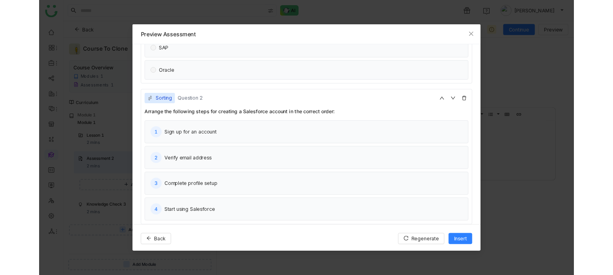
scroll to position [162, 0]
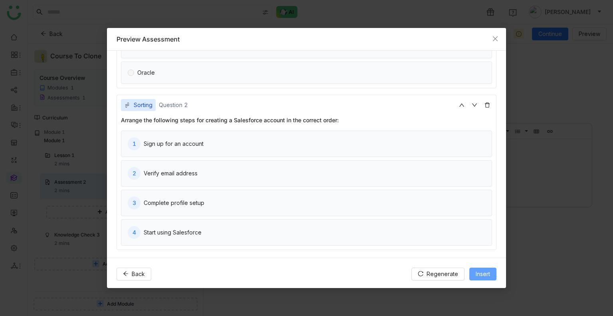
click at [482, 274] on span "Insert" at bounding box center [483, 273] width 14 height 9
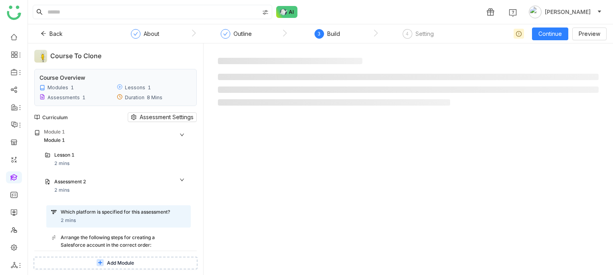
click at [243, 26] on nz-steps "About Outline 3 Build 4 Setting" at bounding box center [284, 33] width 359 height 19
click at [332, 39] on div "3 Build" at bounding box center [327, 36] width 26 height 14
click at [123, 211] on div "Which platform is specified for this assessment?" at bounding box center [116, 213] width 110 height 8
click at [554, 33] on span "Continue" at bounding box center [550, 34] width 24 height 9
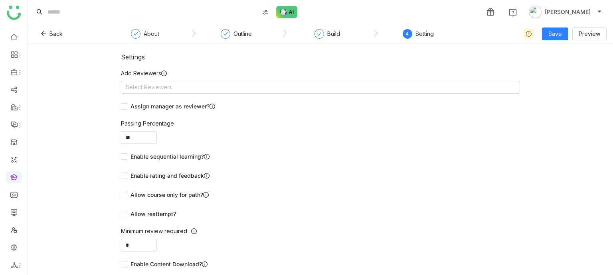
click at [308, 33] on nz-step "Build" at bounding box center [327, 36] width 91 height 14
click at [325, 33] on div "Build" at bounding box center [327, 36] width 26 height 14
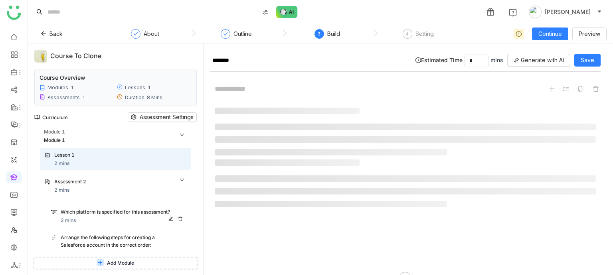
click at [112, 216] on div "Which platform is specified for this assessment?" at bounding box center [116, 213] width 110 height 8
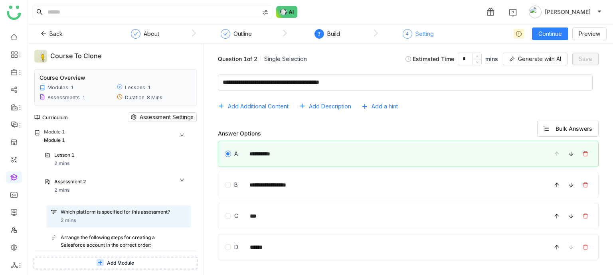
click at [408, 34] on div "4" at bounding box center [408, 34] width 10 height 10
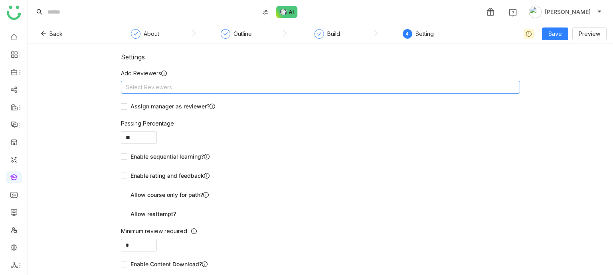
click at [179, 89] on nz-select-top-control "Select Reviewers" at bounding box center [320, 87] width 399 height 13
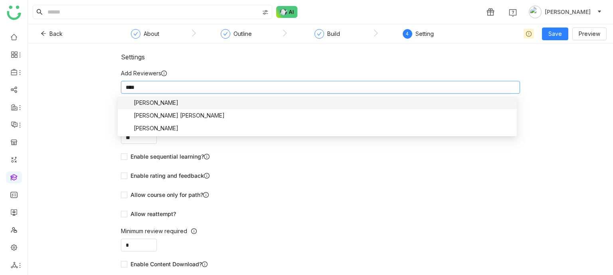
type input "*****"
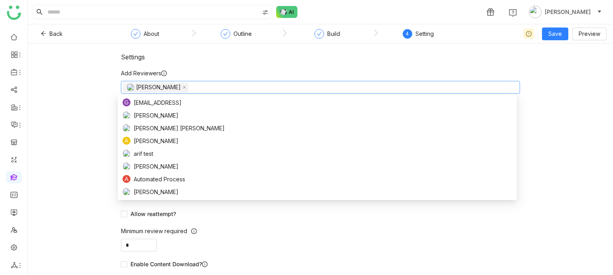
click at [191, 71] on nz-form-label "Add Reviewers" at bounding box center [320, 75] width 399 height 12
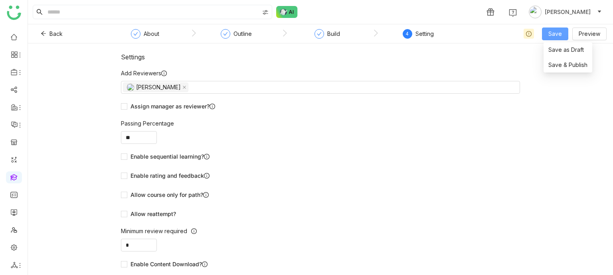
click at [563, 34] on button "Save" at bounding box center [555, 34] width 26 height 13
click at [555, 67] on span "Save & Publish" at bounding box center [567, 65] width 39 height 9
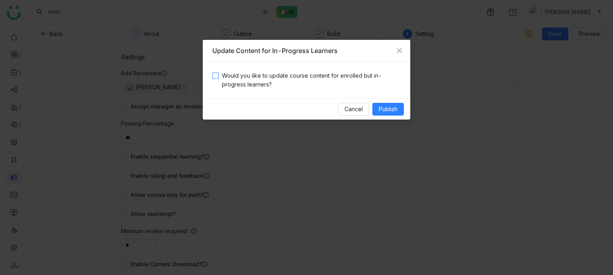
click at [319, 74] on span "Would you like to update course content for enrolled but in-progress learners?" at bounding box center [310, 80] width 182 height 18
click at [385, 102] on div "Cancel Publish" at bounding box center [306, 109] width 207 height 21
click at [394, 110] on span "Publish" at bounding box center [388, 109] width 19 height 9
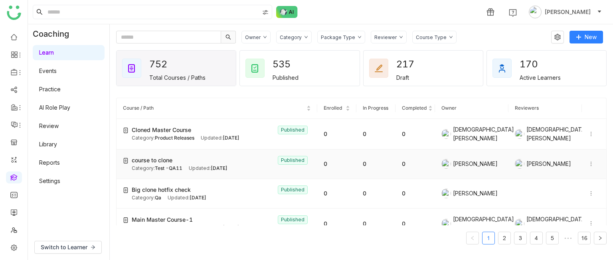
click at [226, 171] on td "course to clone Published Category: Test -QA11 Updated: [DATE]" at bounding box center [216, 165] width 201 height 30
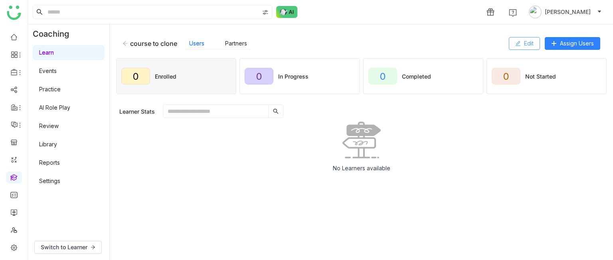
click at [529, 47] on span "Edit" at bounding box center [529, 43] width 10 height 9
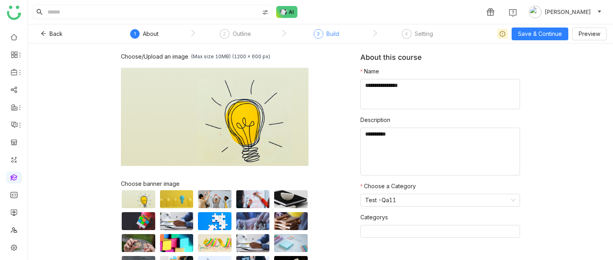
click at [324, 32] on div "3 Build" at bounding box center [327, 36] width 26 height 14
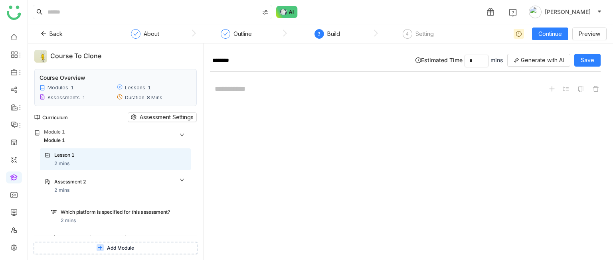
scroll to position [35, 0]
click at [81, 214] on div "Which platform is specified for this assessment?" at bounding box center [116, 213] width 110 height 8
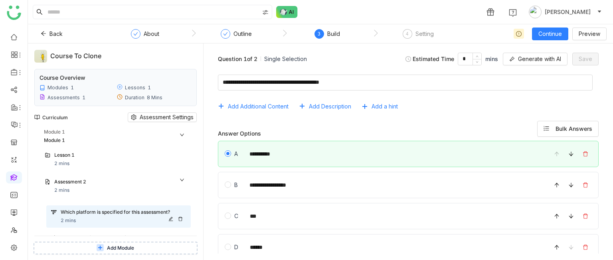
scroll to position [100, 0]
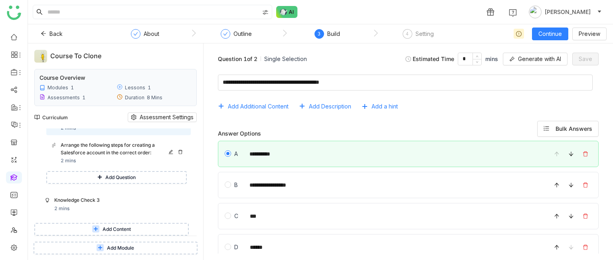
click at [86, 161] on div "Arrange the following steps for creating a Salesforce account in the correct or…" at bounding box center [123, 154] width 125 height 24
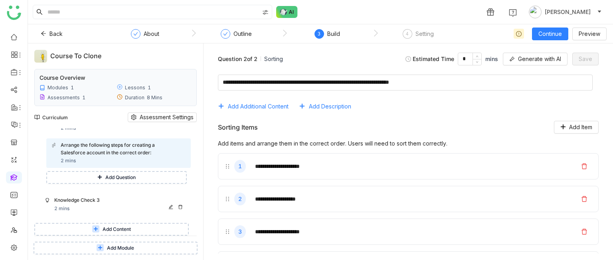
click at [120, 200] on div "Knowledge Check 3" at bounding box center [112, 201] width 116 height 8
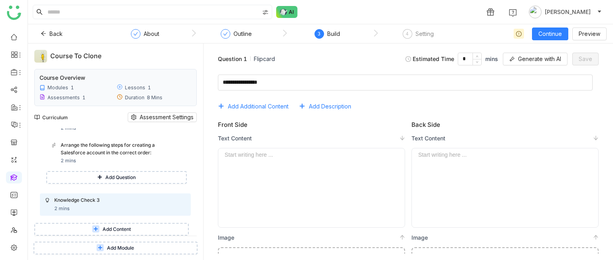
click at [278, 166] on div at bounding box center [312, 188] width 174 height 73
click at [278, 166] on div "**********" at bounding box center [312, 188] width 174 height 73
click at [584, 59] on span "Save" at bounding box center [585, 59] width 14 height 9
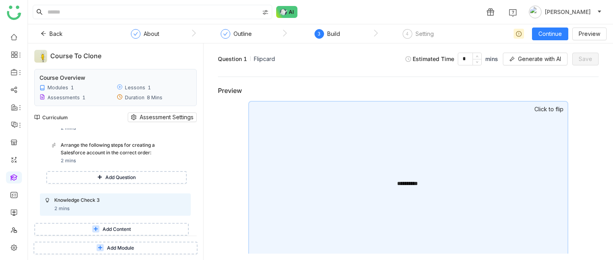
scroll to position [265, 0]
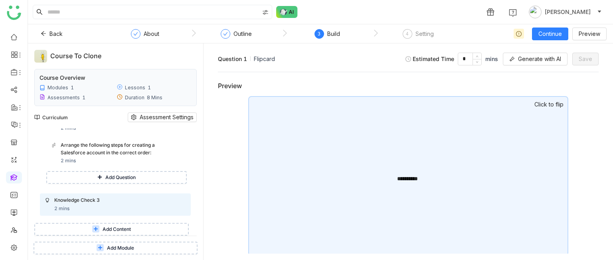
click at [392, 163] on div "**********" at bounding box center [408, 176] width 320 height 160
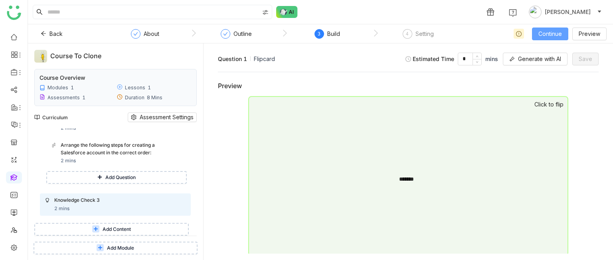
click at [547, 28] on button "Continue" at bounding box center [550, 34] width 36 height 13
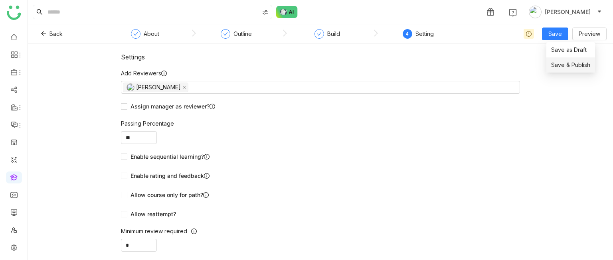
click at [563, 69] on span "Save & Publish" at bounding box center [570, 65] width 39 height 9
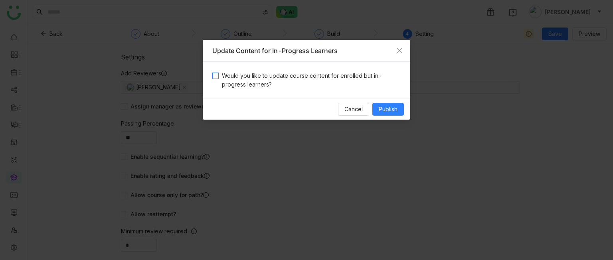
click at [254, 87] on span "Would you like to update course content for enrolled but in-progress learners?" at bounding box center [310, 80] width 182 height 18
click at [396, 106] on span "Publish" at bounding box center [388, 109] width 19 height 9
